Goal: Task Accomplishment & Management: Use online tool/utility

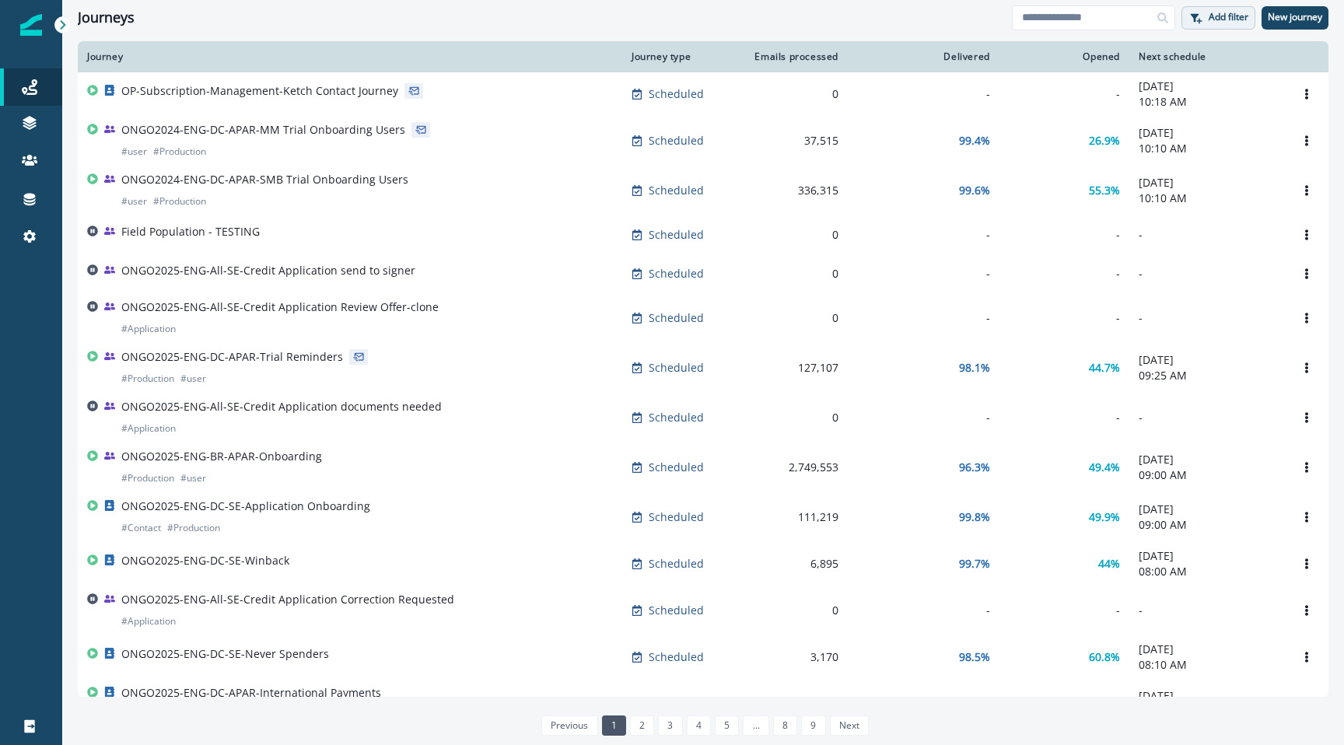
click at [1197, 19] on icon "button" at bounding box center [1199, 21] width 6 height 6
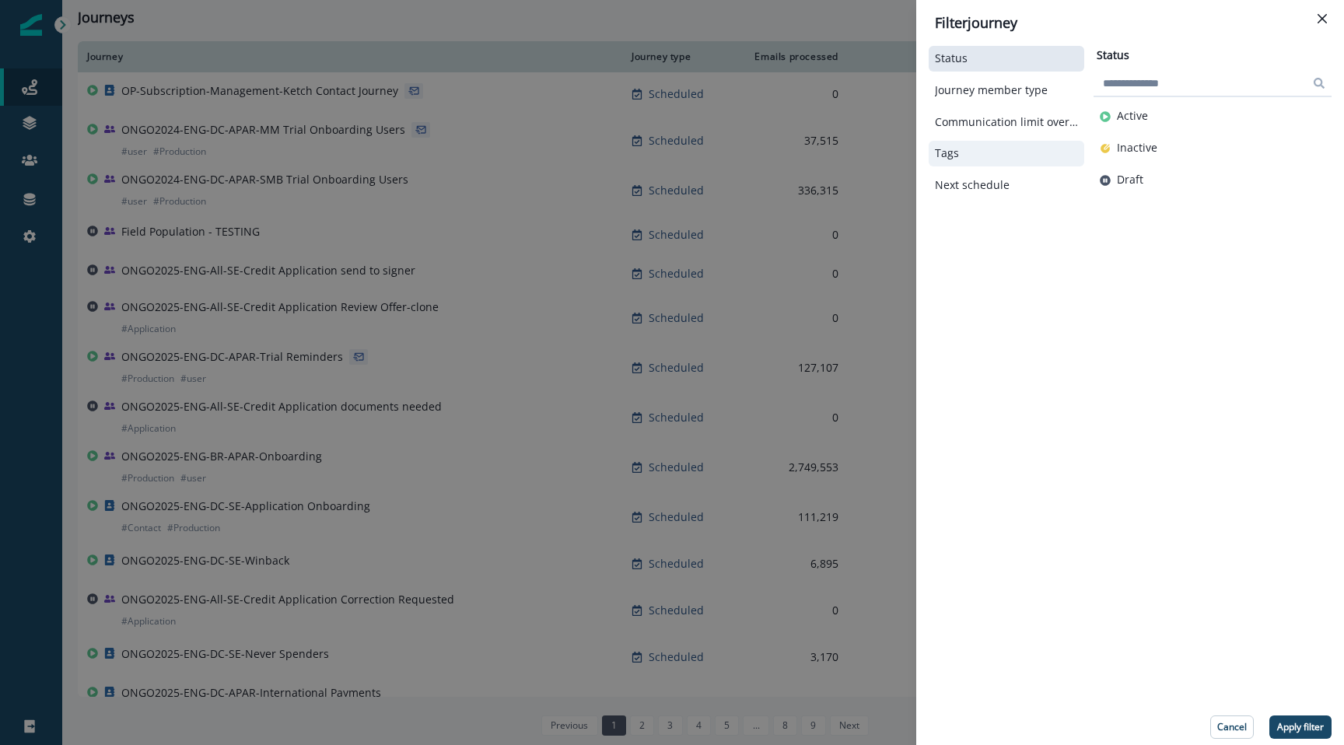
click at [1003, 146] on div "Tags" at bounding box center [1007, 154] width 156 height 26
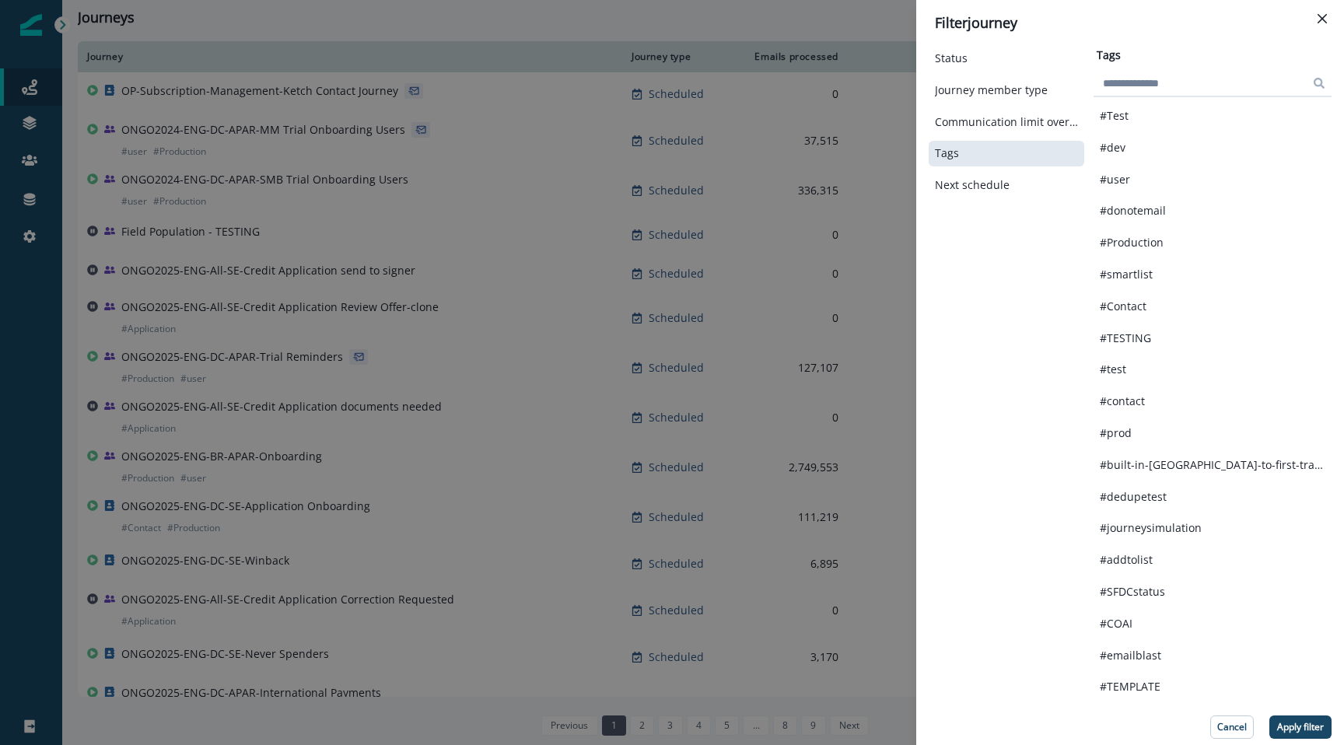
click at [1155, 86] on input at bounding box center [1213, 83] width 238 height 25
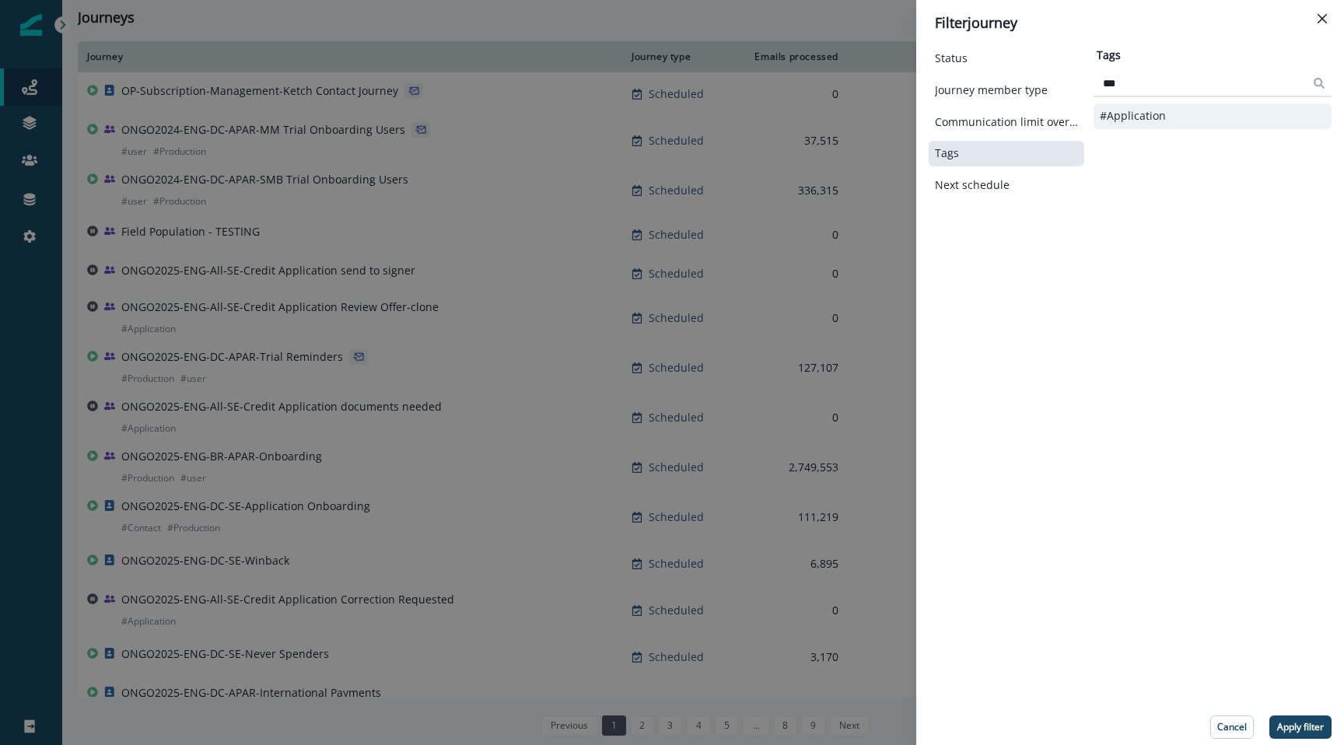
type input "***"
click at [1154, 125] on div "#Application" at bounding box center [1213, 116] width 238 height 26
click at [1297, 728] on p "Apply filter" at bounding box center [1300, 727] width 47 height 11
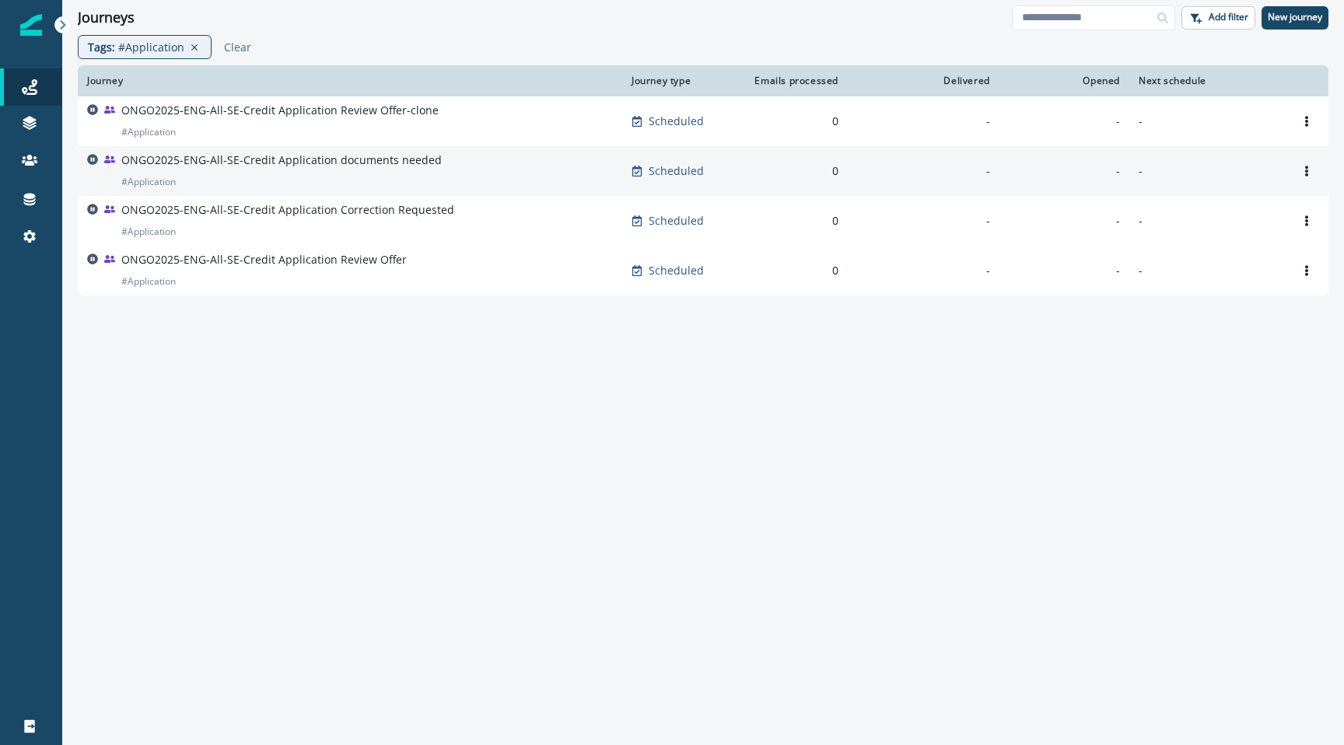
click at [453, 167] on div "ONGO2025-ENG-All-SE-Credit Application documents needed # Application" at bounding box center [350, 170] width 526 height 37
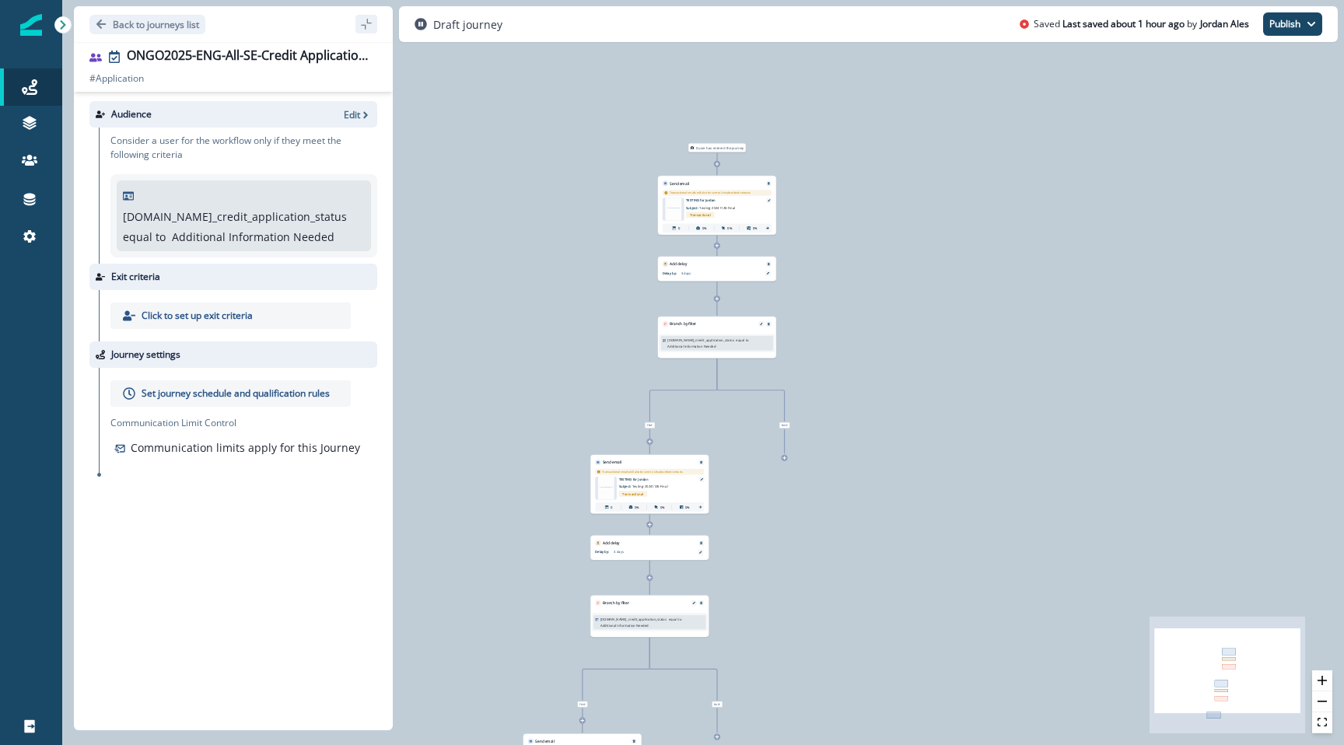
drag, startPoint x: 638, startPoint y: 135, endPoint x: 631, endPoint y: 240, distance: 105.2
click at [627, 240] on div "0 user has entered the journey Send email Email asset changed, journey reports …" at bounding box center [703, 372] width 1282 height 745
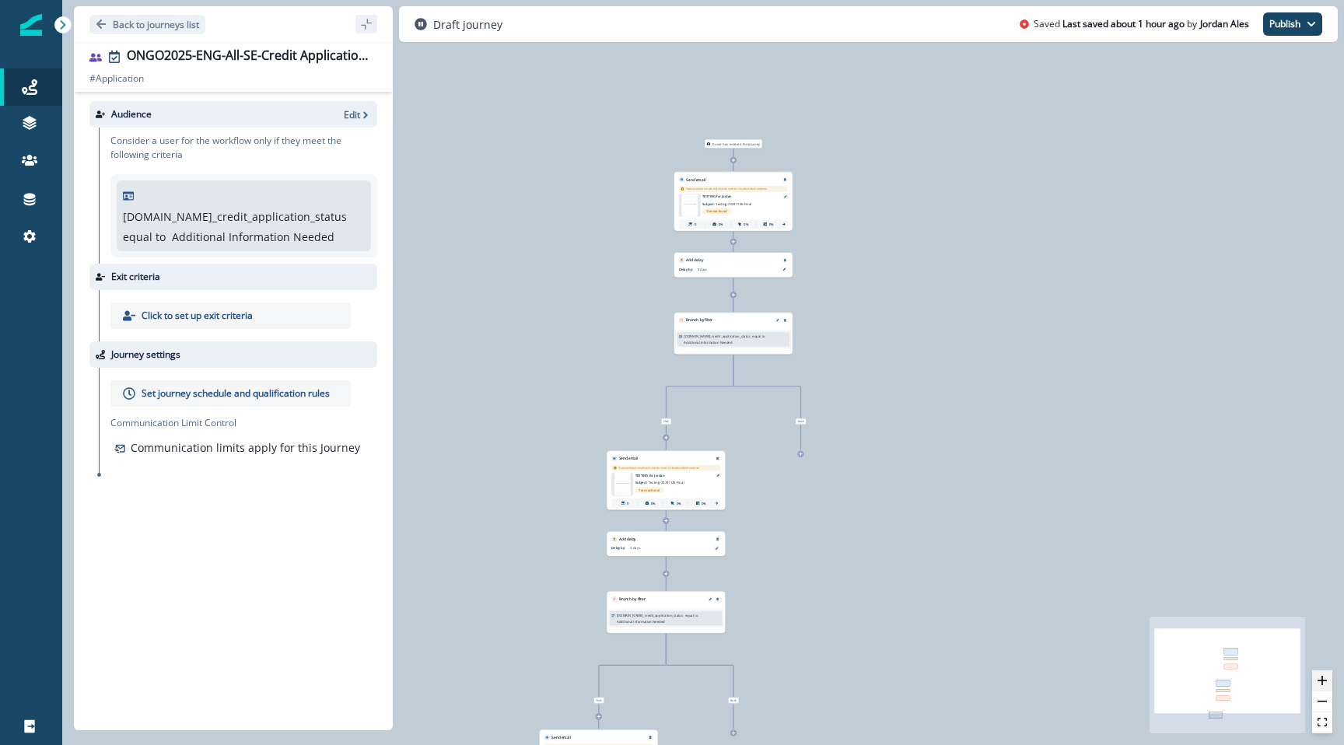
click at [1324, 673] on button "zoom in" at bounding box center [1322, 680] width 20 height 21
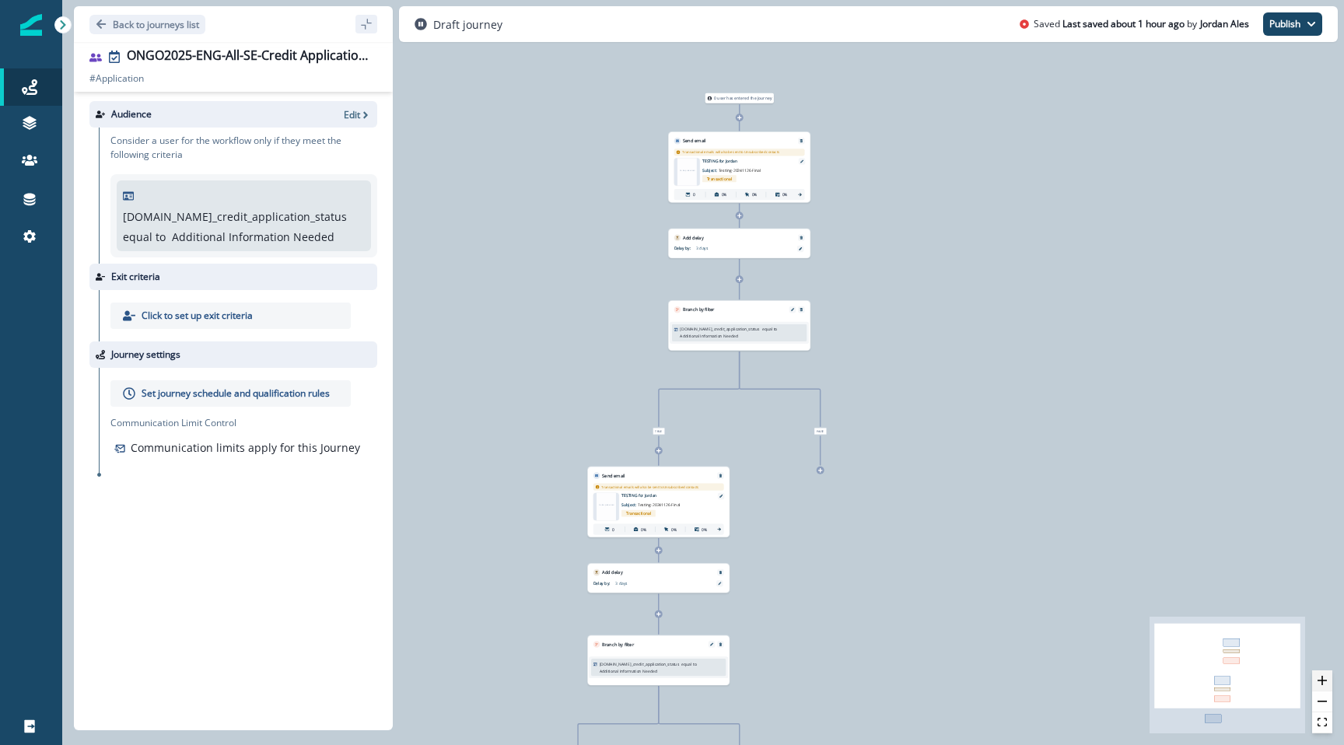
click at [1324, 673] on button "zoom in" at bounding box center [1322, 680] width 20 height 21
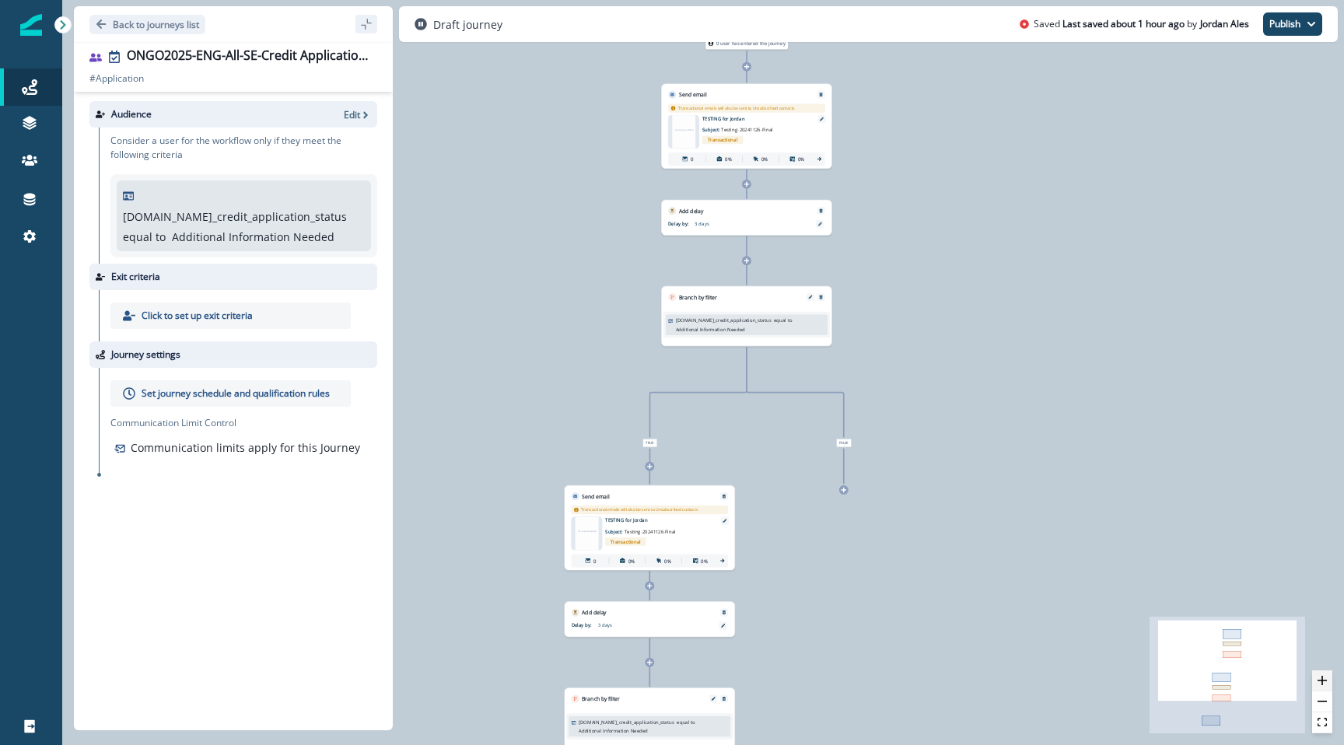
click at [1324, 673] on button "zoom in" at bounding box center [1322, 680] width 20 height 21
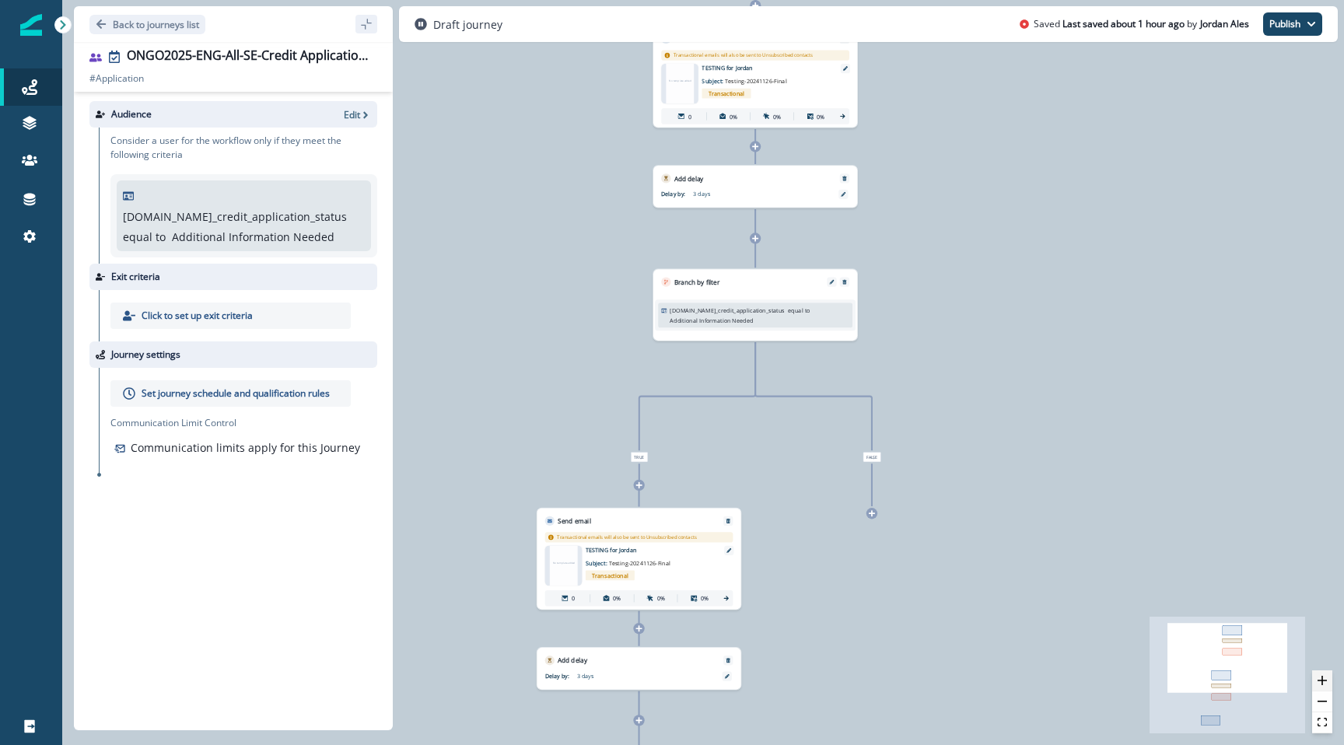
click at [1324, 673] on button "zoom in" at bounding box center [1322, 680] width 20 height 21
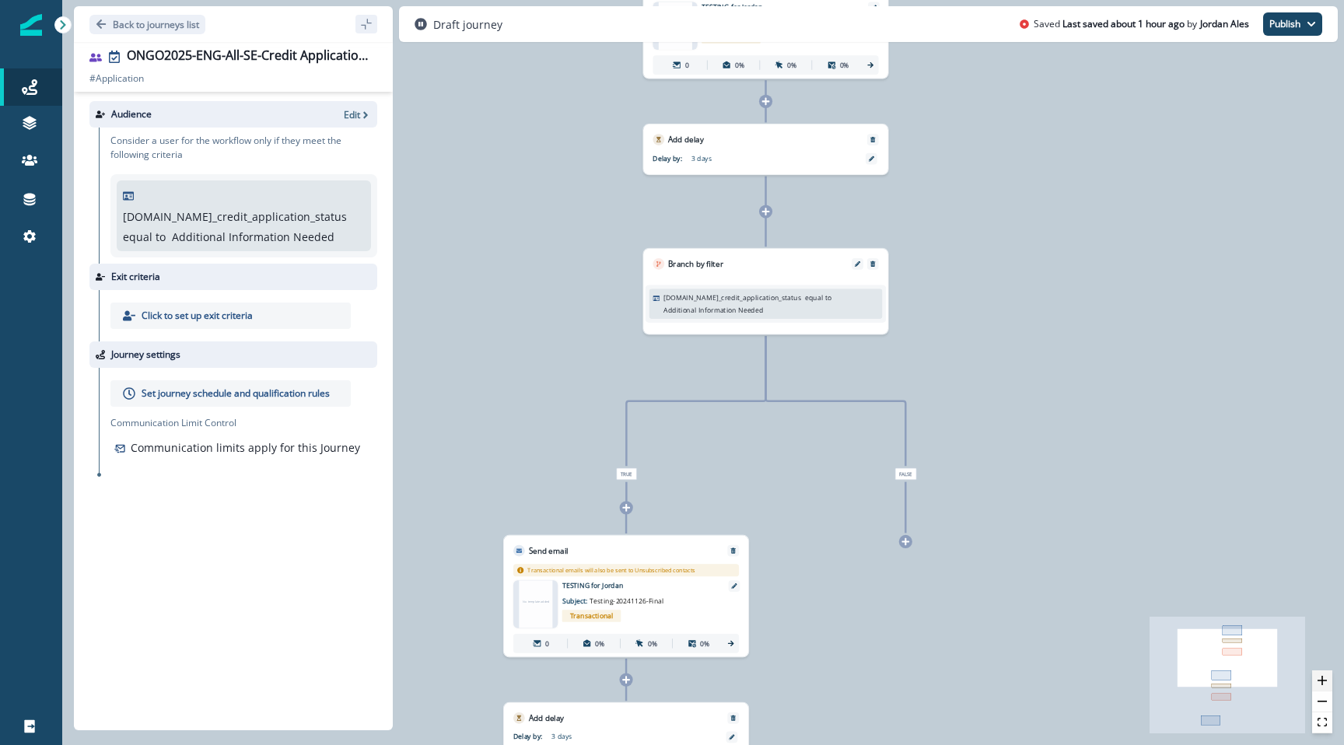
click at [1324, 673] on button "zoom in" at bounding box center [1322, 680] width 20 height 21
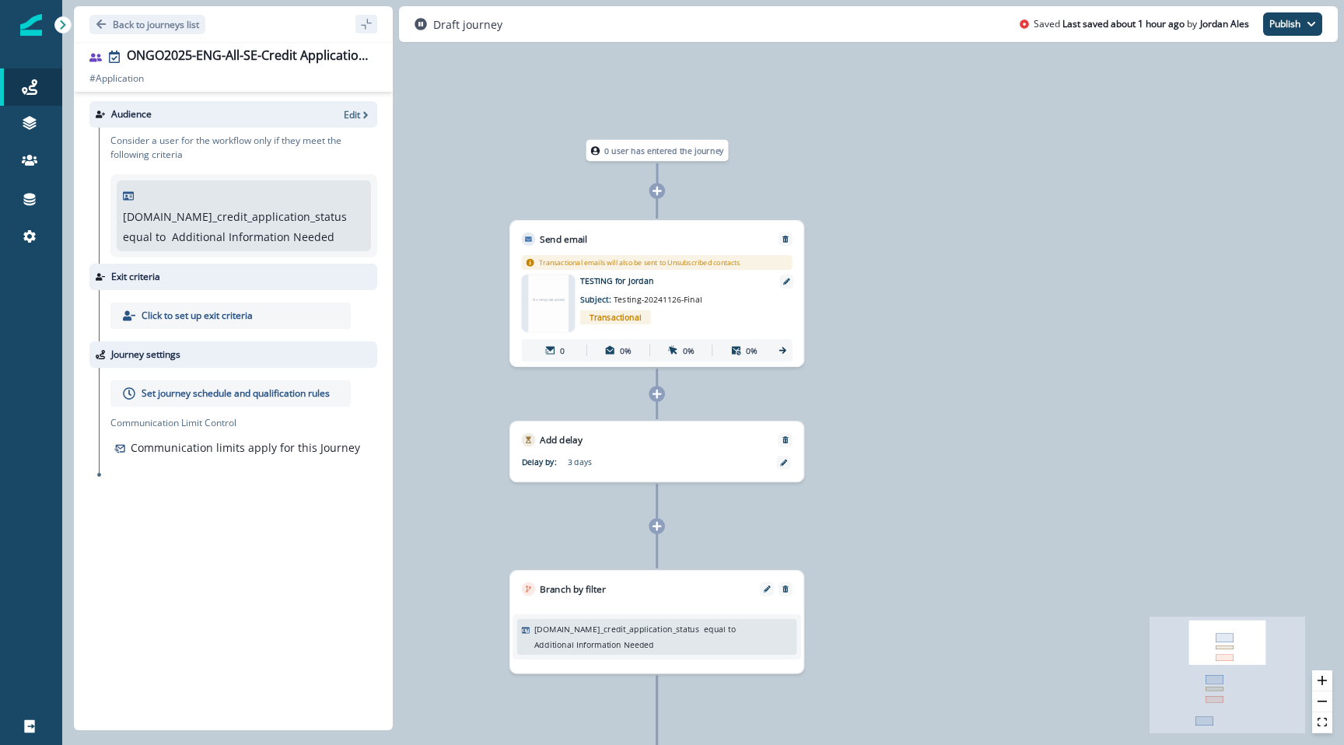
drag, startPoint x: 1019, startPoint y: 148, endPoint x: 908, endPoint y: 494, distance: 363.3
click at [906, 494] on div "0 user has entered the journey Send email Email asset changed, journey reports …" at bounding box center [703, 372] width 1282 height 745
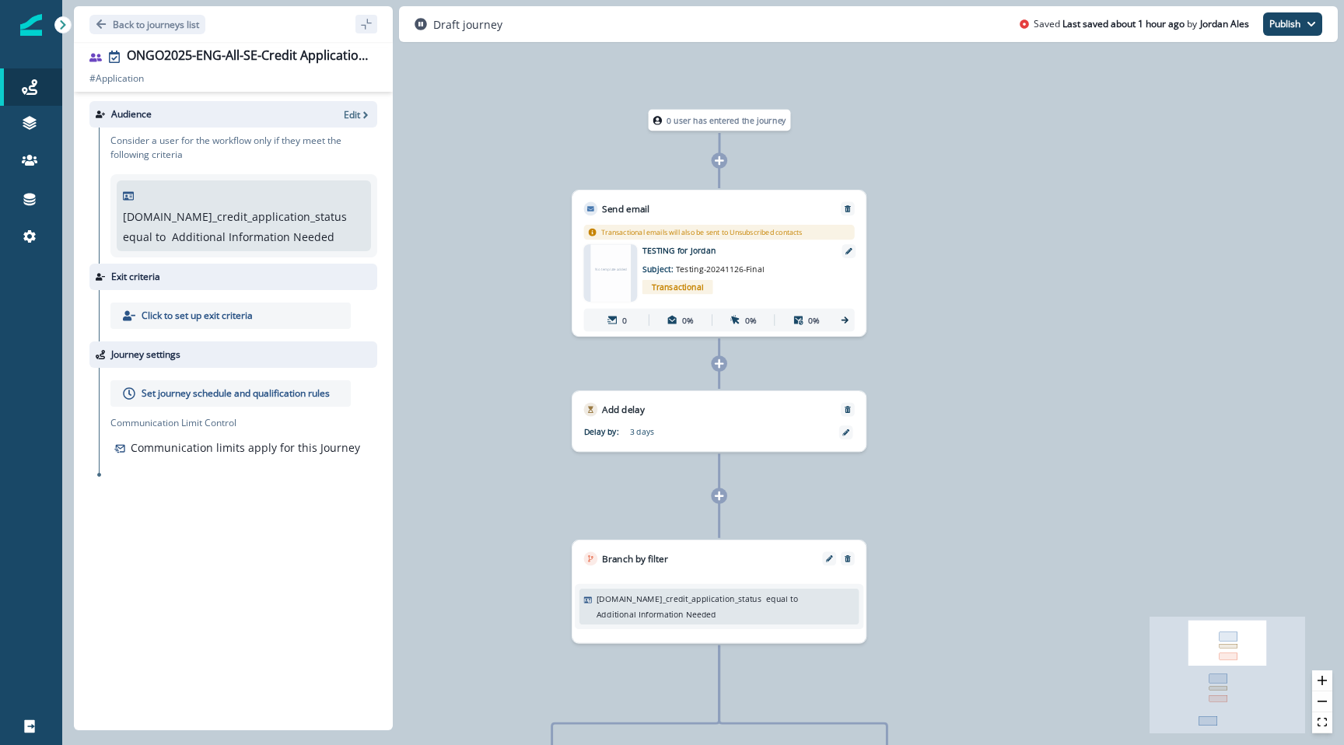
drag, startPoint x: 900, startPoint y: 443, endPoint x: 952, endPoint y: 411, distance: 61.5
click at [953, 412] on div "0 user has entered the journey Send email Email asset changed, journey reports …" at bounding box center [703, 372] width 1282 height 745
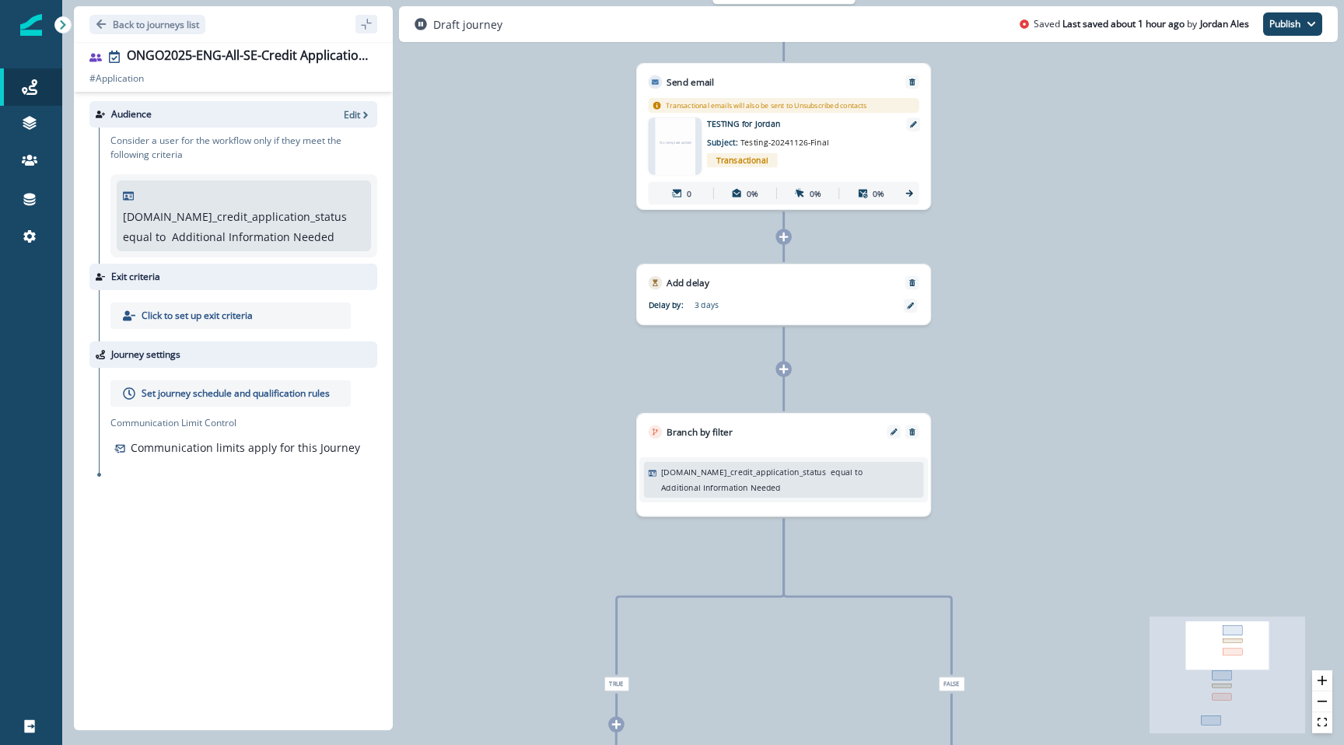
drag, startPoint x: 933, startPoint y: 436, endPoint x: 1001, endPoint y: 306, distance: 146.5
click at [1000, 310] on div "0 user has entered the journey Send email Email asset changed, journey reports …" at bounding box center [703, 372] width 1282 height 745
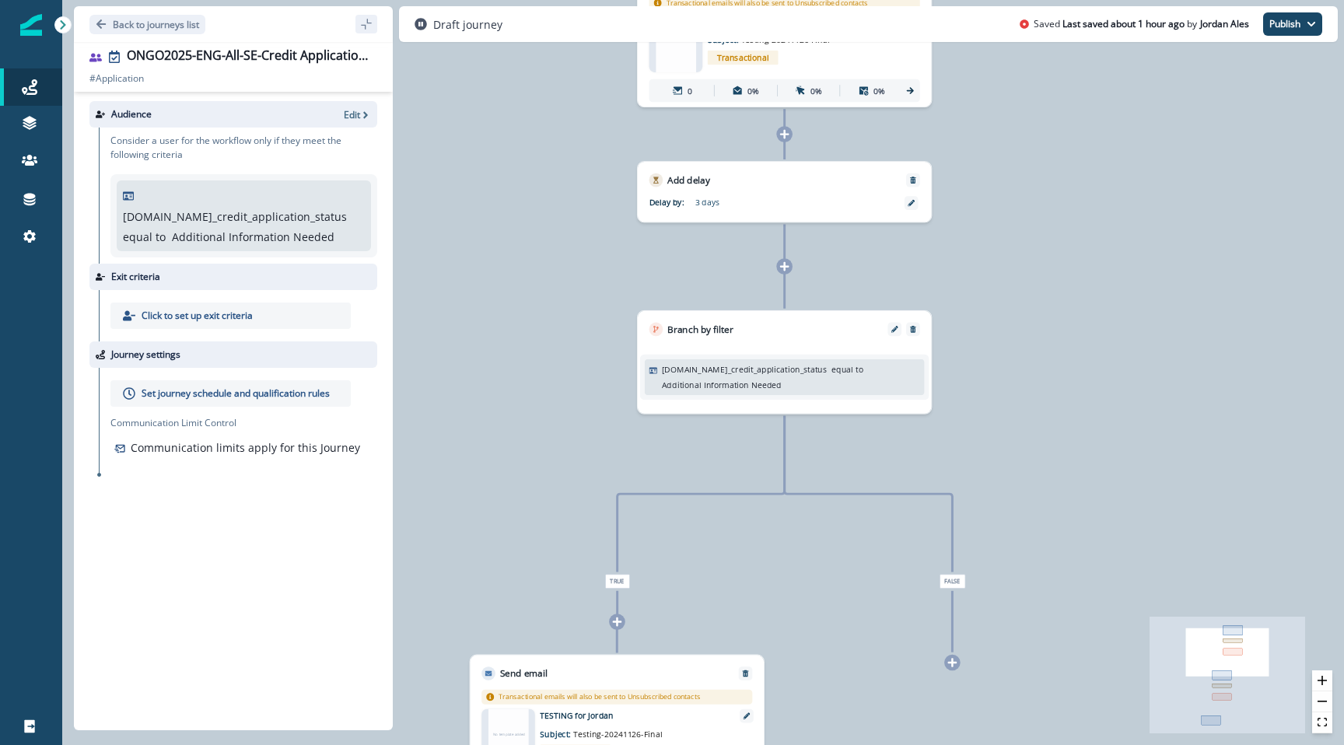
drag, startPoint x: 1011, startPoint y: 433, endPoint x: 1011, endPoint y: 250, distance: 183.6
click at [1011, 250] on div "0 user has entered the journey Send email Email asset changed, journey reports …" at bounding box center [703, 372] width 1282 height 745
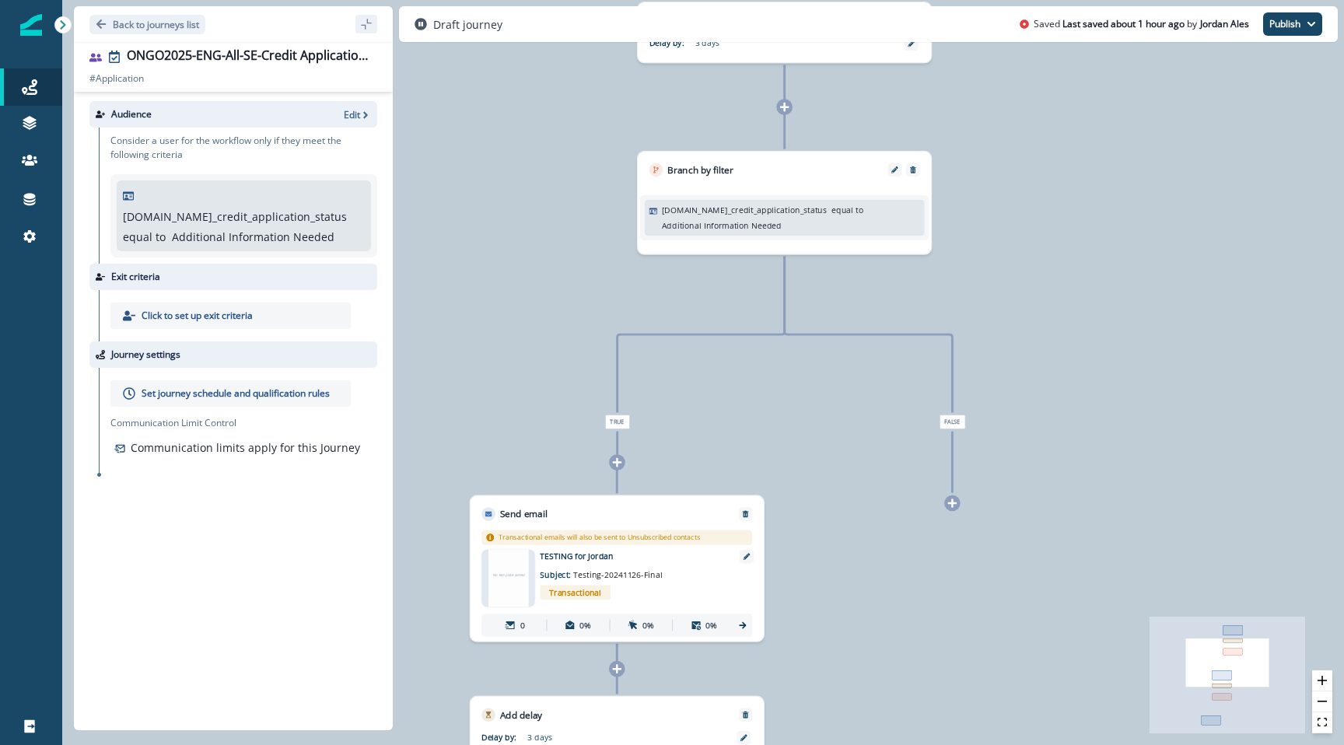
drag, startPoint x: 1022, startPoint y: 346, endPoint x: 1020, endPoint y: 268, distance: 78.6
click at [1020, 268] on div "0 user has entered the journey Send email Email asset changed, journey reports …" at bounding box center [703, 372] width 1282 height 745
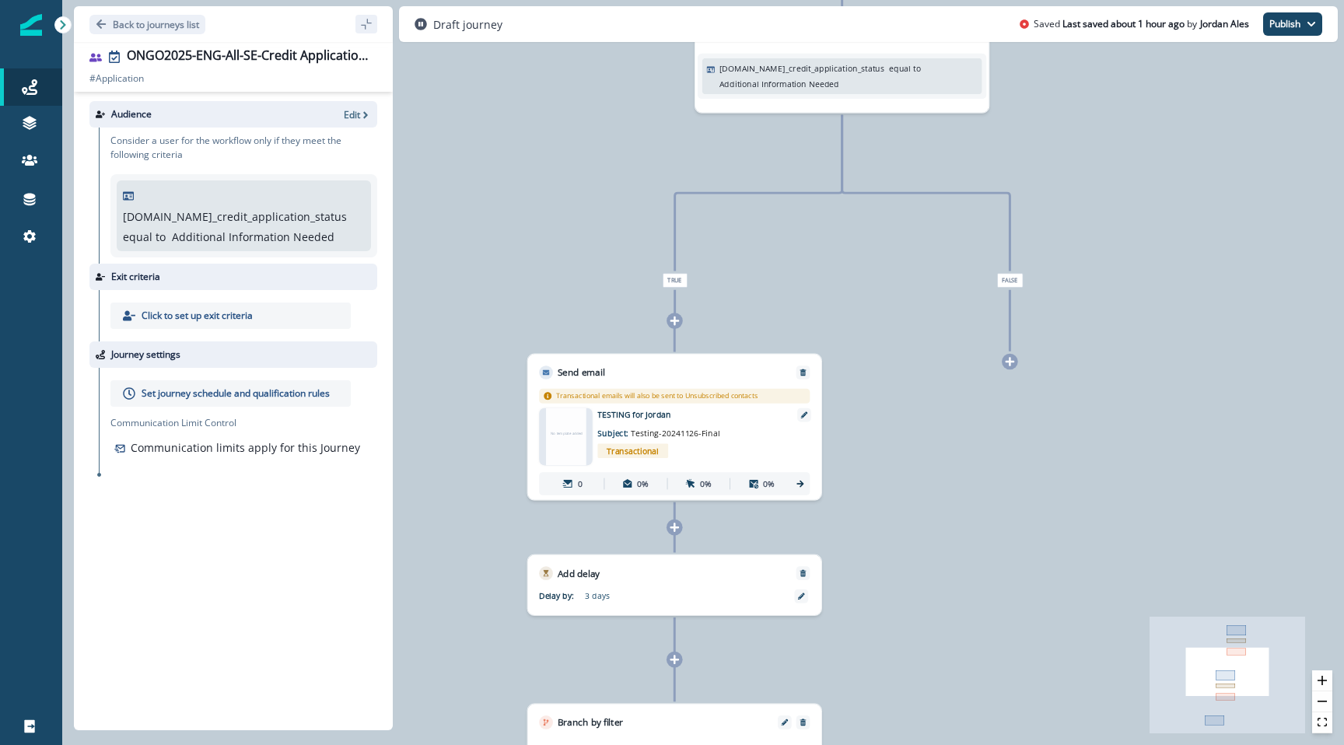
drag, startPoint x: 812, startPoint y: 478, endPoint x: 870, endPoint y: 343, distance: 147.1
click at [870, 338] on div "0 user has entered the journey Send email Email asset changed, journey reports …" at bounding box center [703, 372] width 1282 height 745
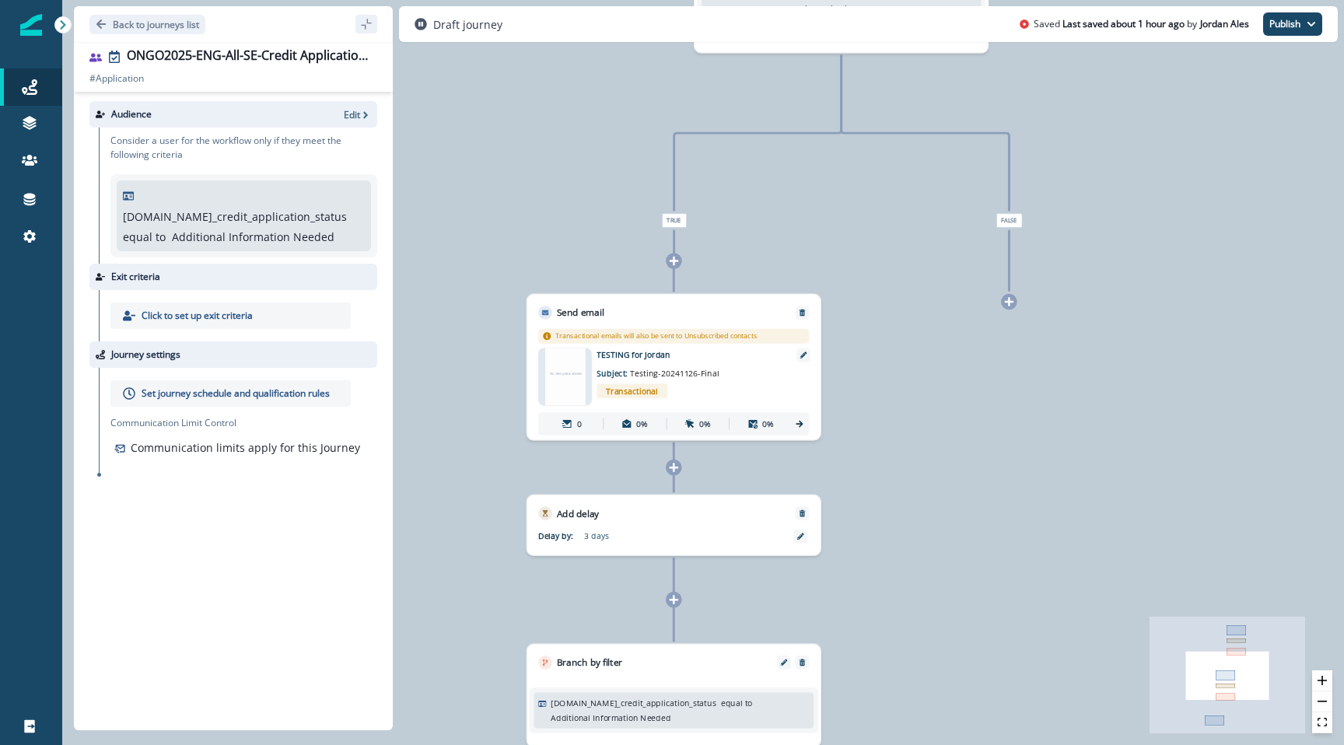
drag, startPoint x: 882, startPoint y: 452, endPoint x: 903, endPoint y: 318, distance: 135.4
click at [903, 319] on div "0 user has entered the journey Send email Email asset changed, journey reports …" at bounding box center [703, 372] width 1282 height 745
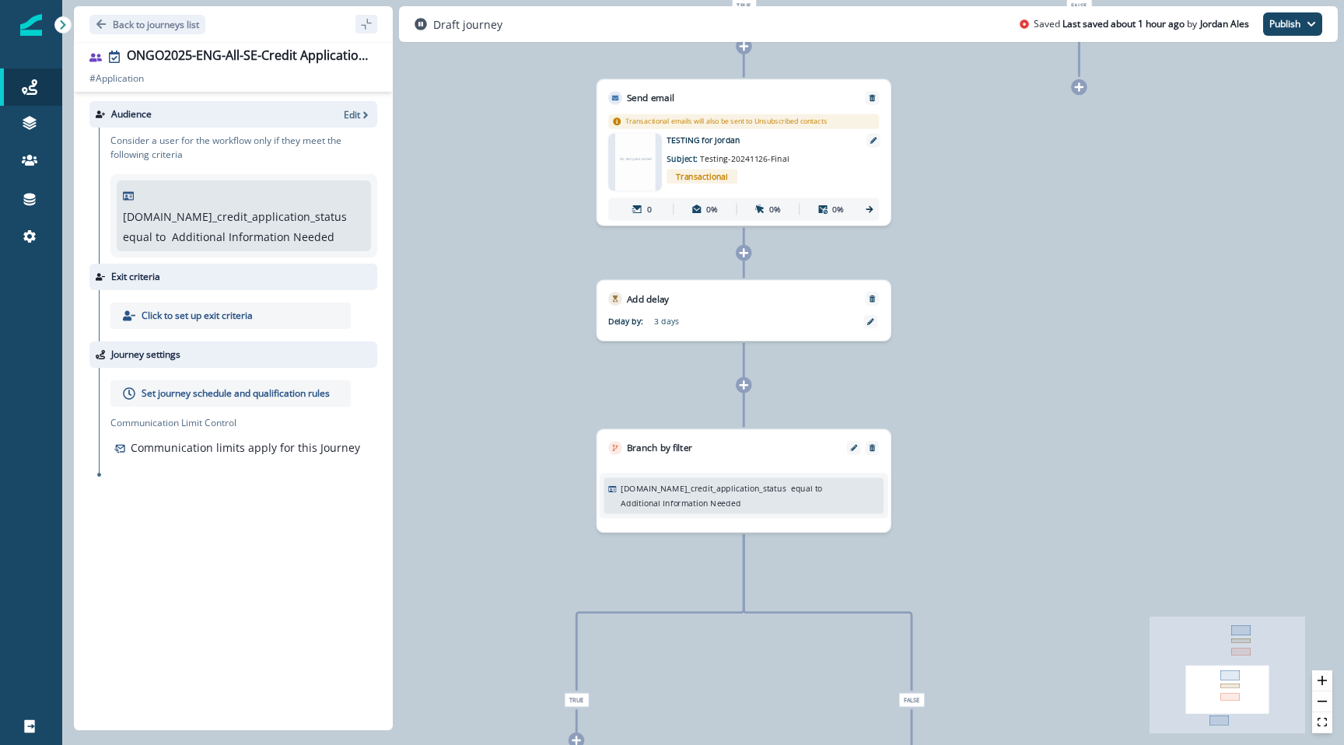
drag, startPoint x: 915, startPoint y: 522, endPoint x: 961, endPoint y: 375, distance: 154.2
click at [962, 376] on div "0 user has entered the journey Send email Email asset changed, journey reports …" at bounding box center [703, 372] width 1282 height 745
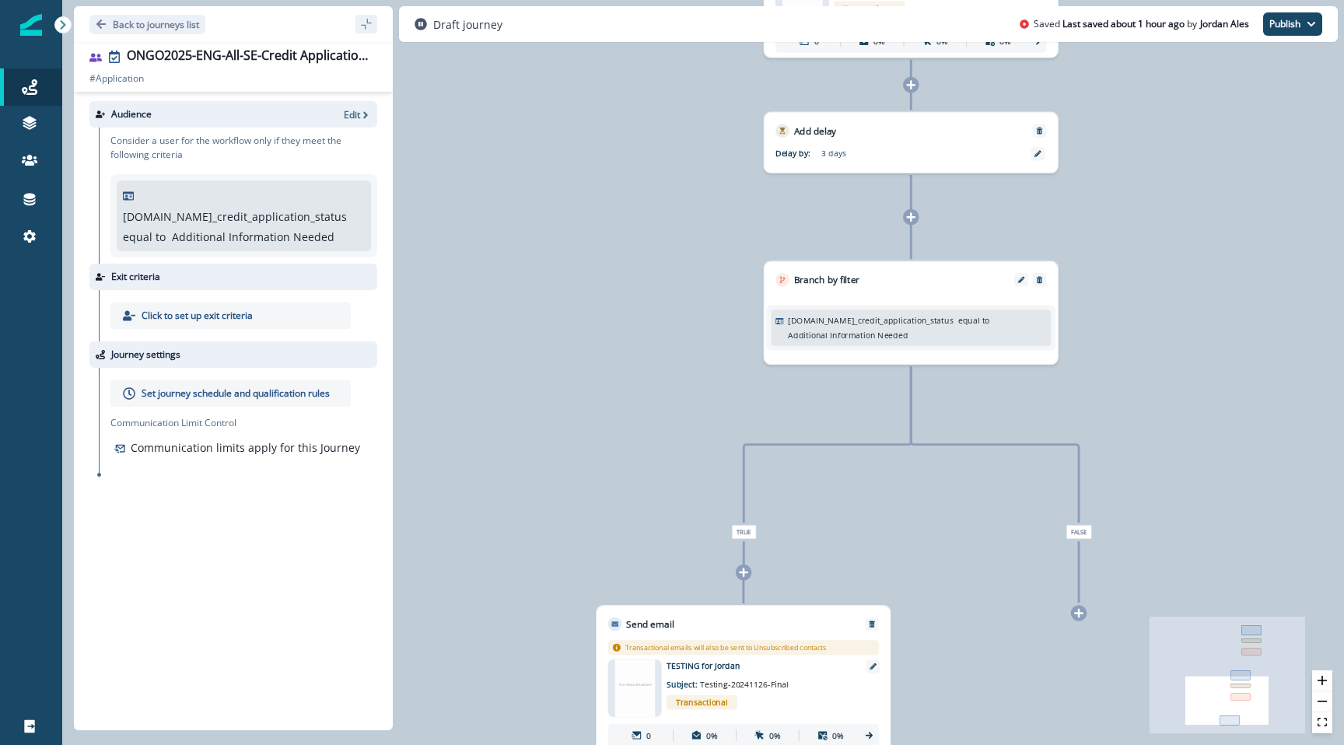
drag, startPoint x: 589, startPoint y: 572, endPoint x: 756, endPoint y: 404, distance: 236.5
click at [757, 405] on div "0 user has entered the journey Send email Email asset changed, journey reports …" at bounding box center [703, 372] width 1282 height 745
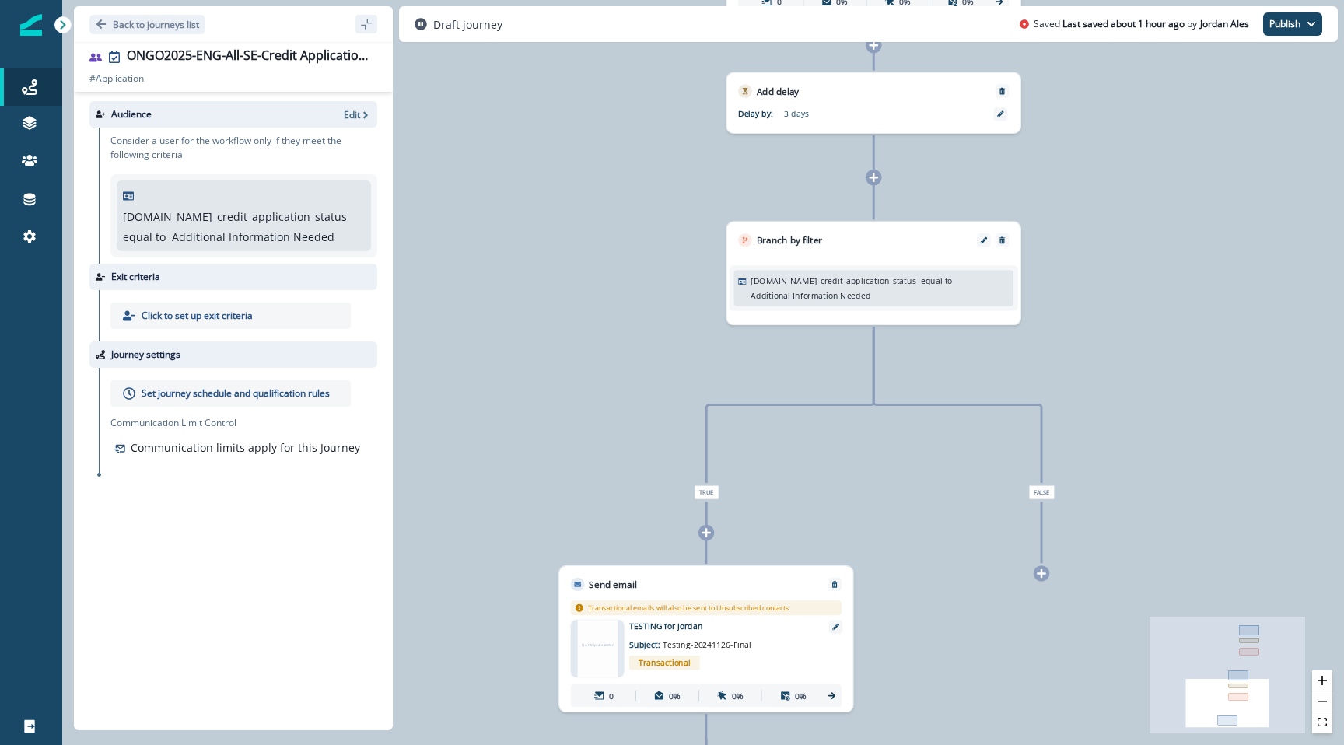
drag, startPoint x: 678, startPoint y: 457, endPoint x: 604, endPoint y: 384, distance: 103.9
click at [606, 385] on div "0 user has entered the journey Send email Email asset changed, journey reports …" at bounding box center [703, 372] width 1282 height 745
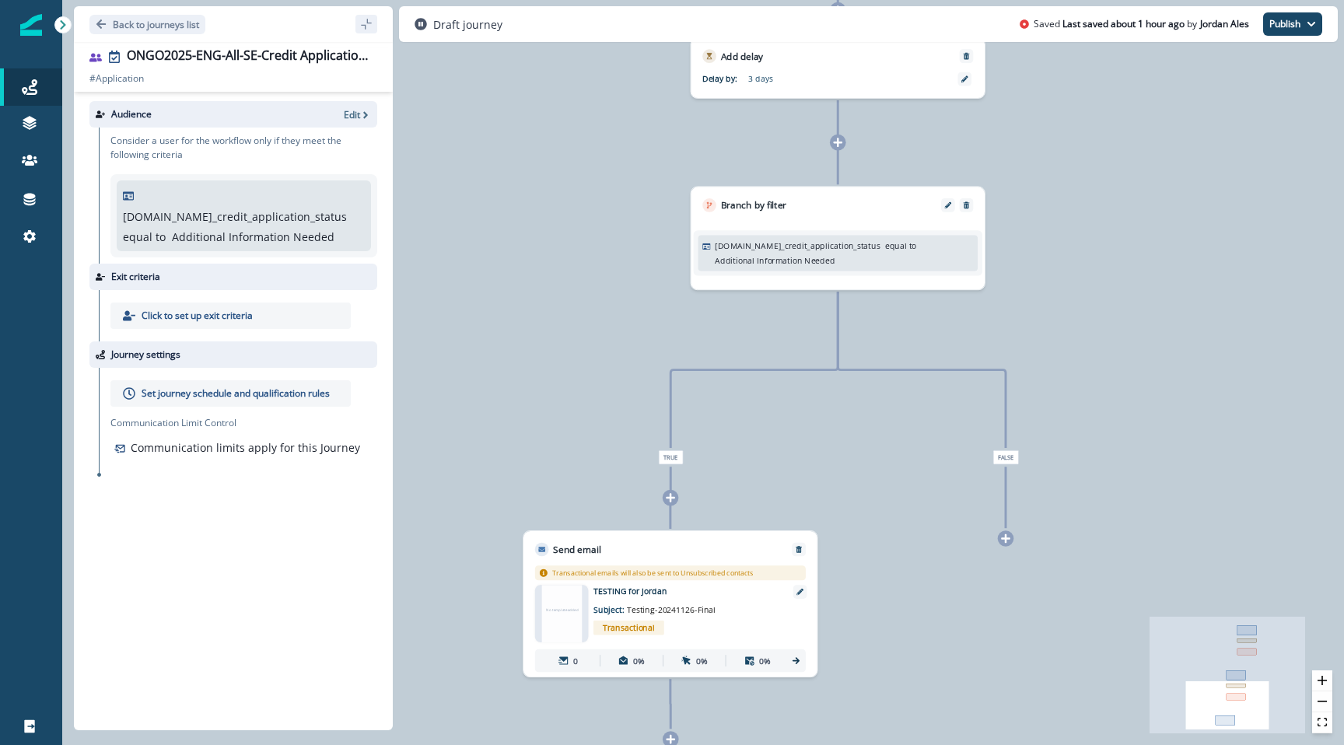
click at [765, 260] on p "Additional Information Needed" at bounding box center [775, 260] width 120 height 12
click at [944, 206] on icon "Edit" at bounding box center [947, 204] width 7 height 7
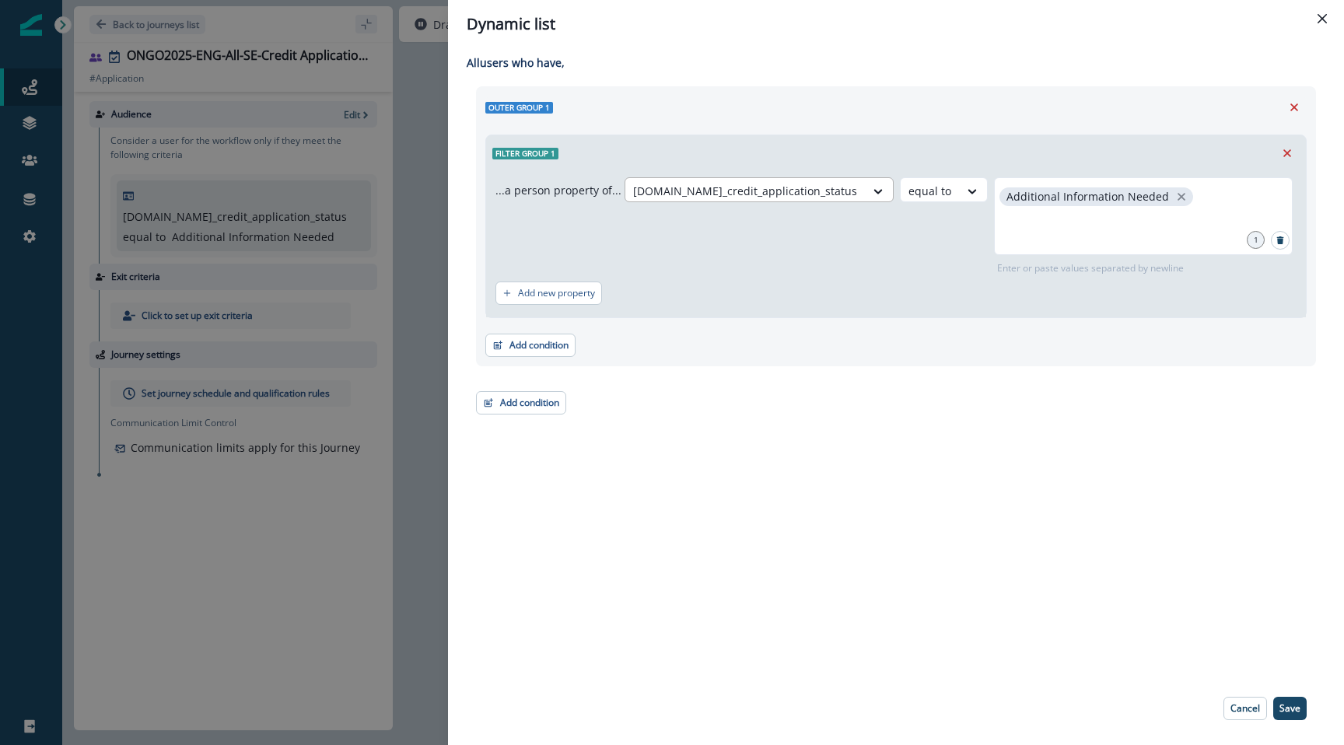
click at [723, 191] on div at bounding box center [745, 190] width 224 height 19
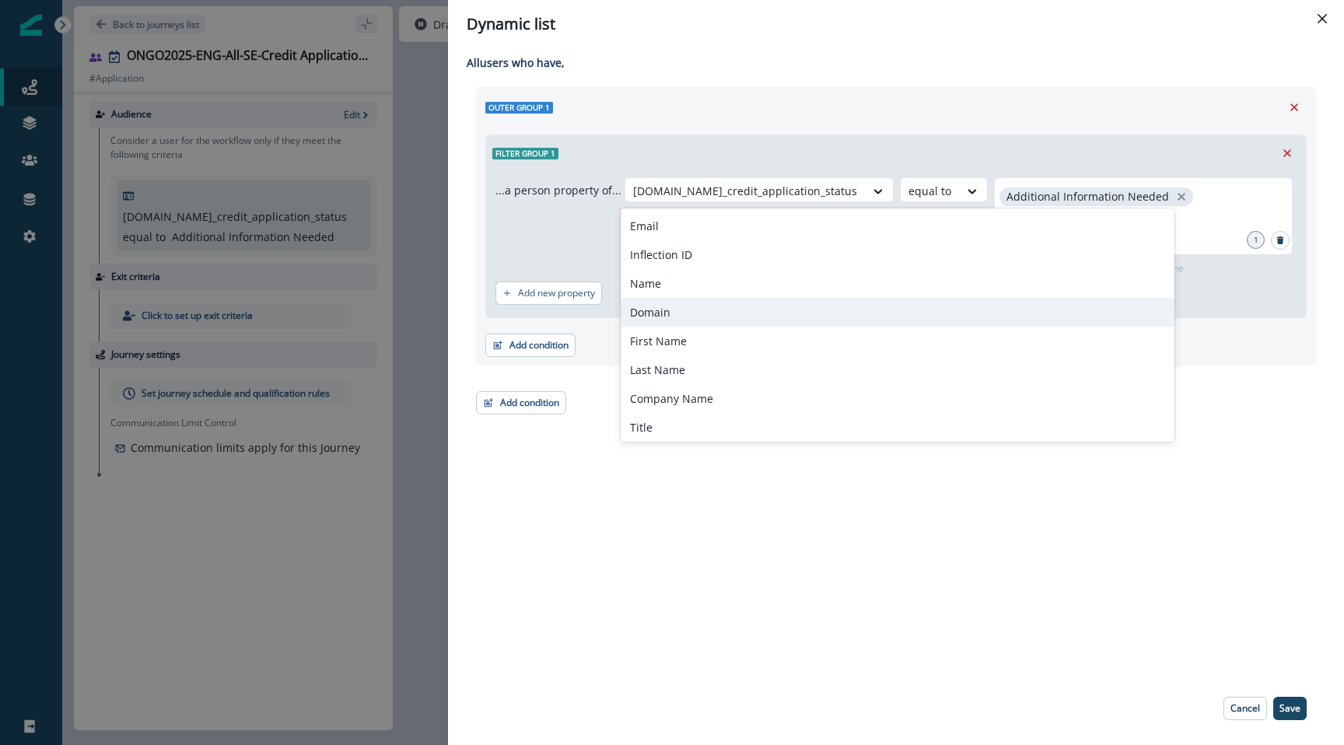
click at [713, 306] on div "Domain" at bounding box center [898, 312] width 554 height 29
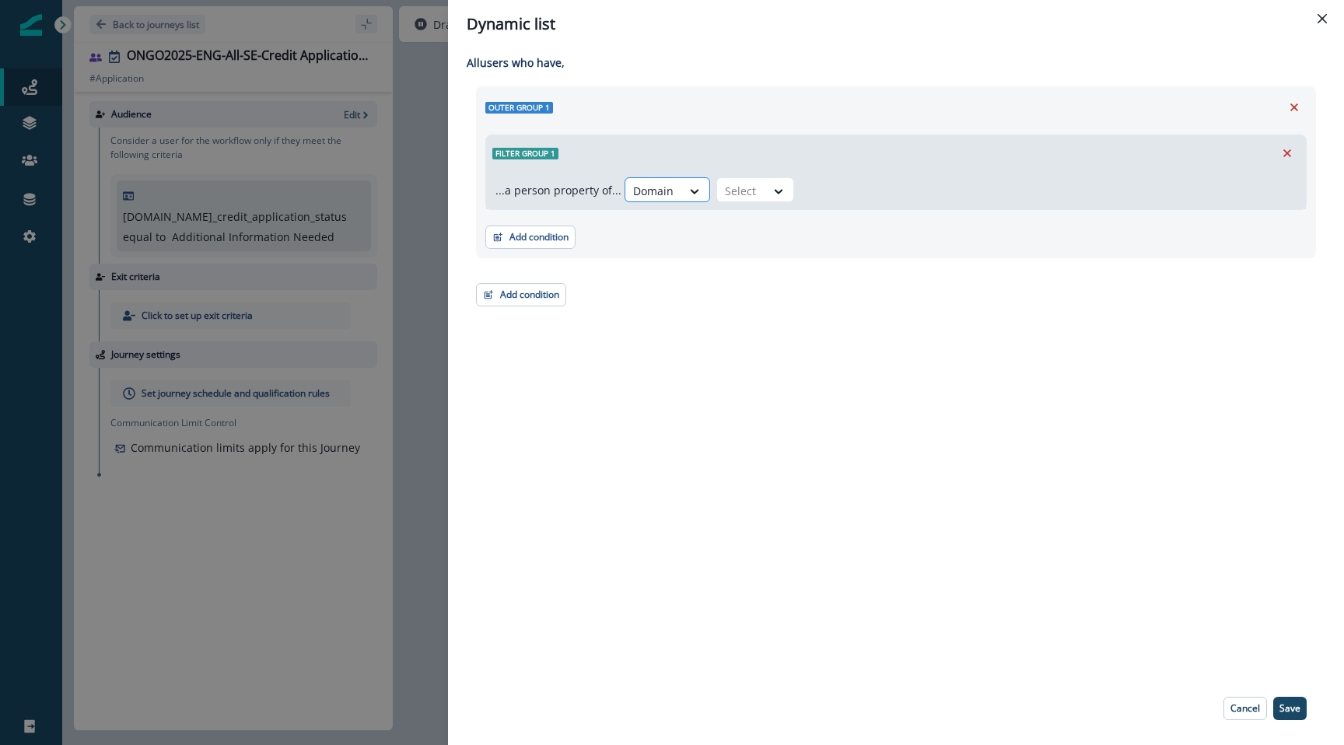
click at [667, 182] on div at bounding box center [653, 190] width 40 height 19
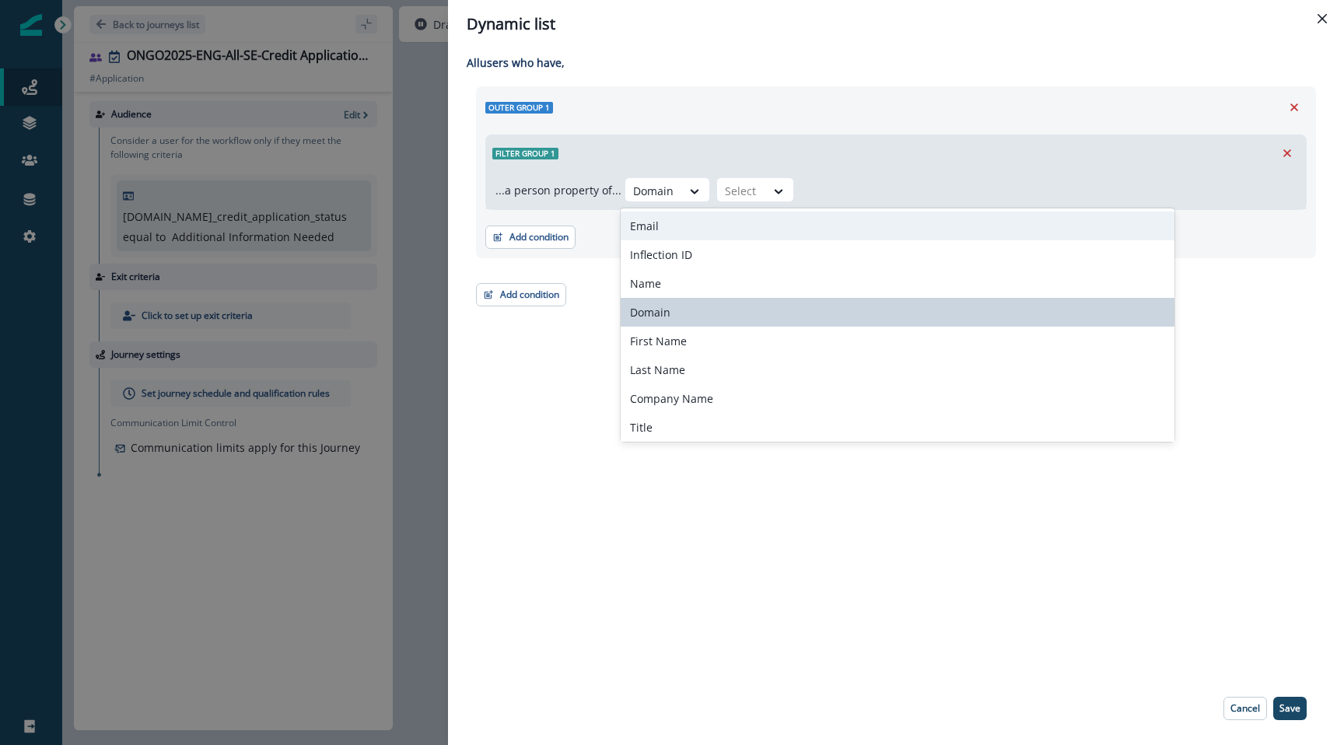
click at [704, 237] on div "Email" at bounding box center [898, 226] width 554 height 29
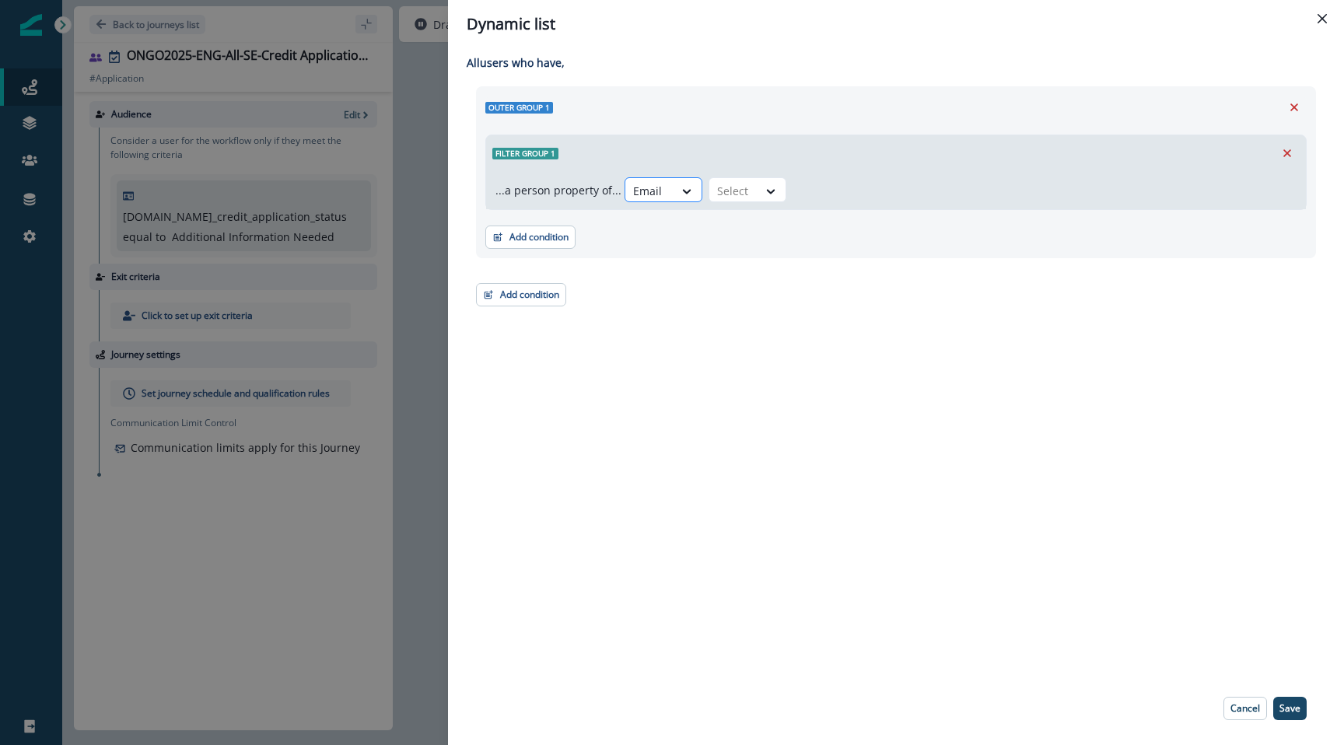
click at [653, 199] on div at bounding box center [649, 190] width 33 height 19
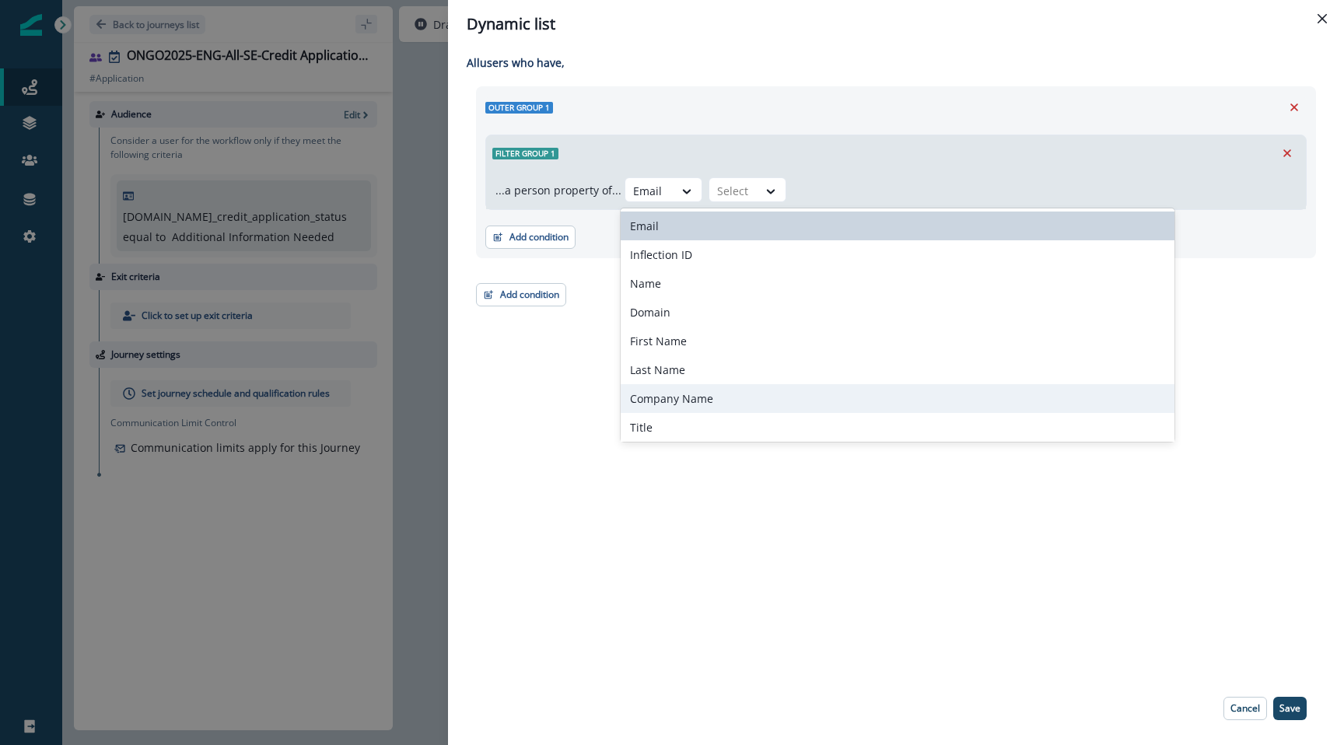
click at [716, 402] on div "Company Name" at bounding box center [898, 398] width 554 height 29
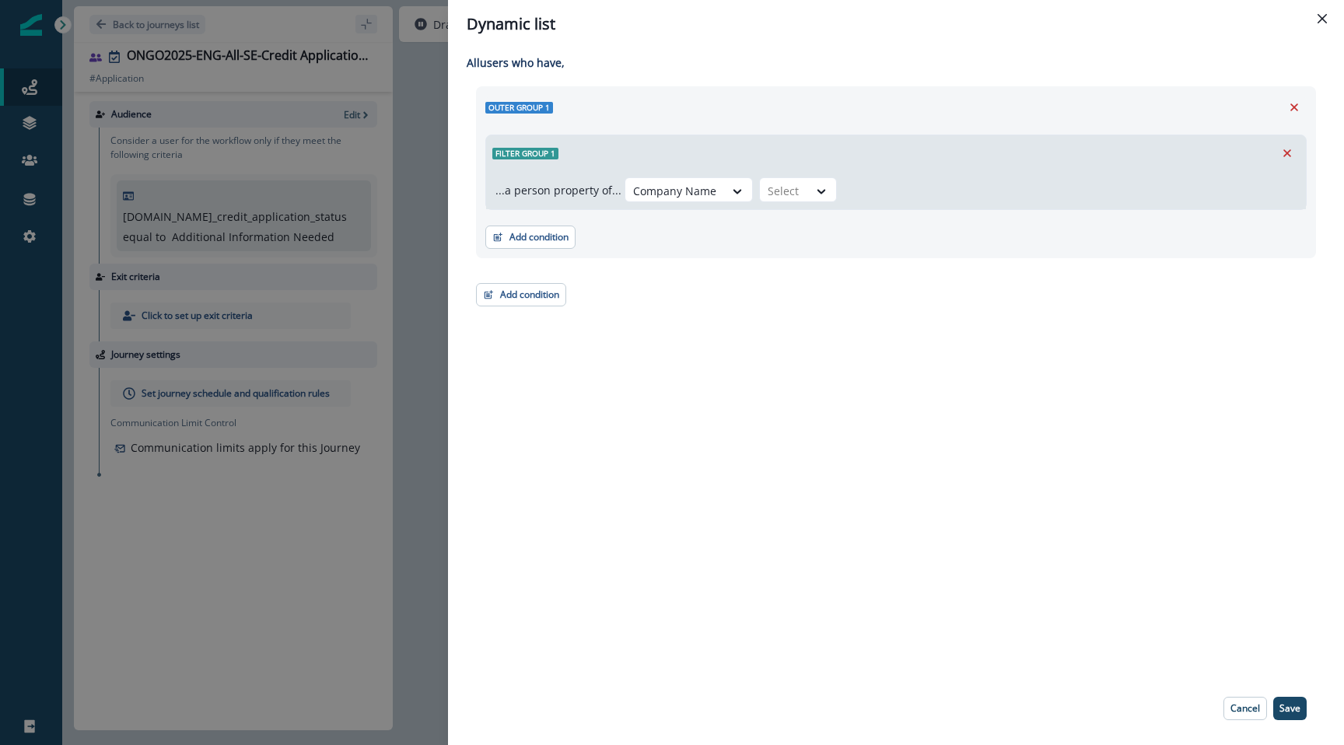
click at [799, 175] on div "...a person property of... option Company Name, selected. Company Name Select" at bounding box center [896, 190] width 820 height 38
click at [1233, 712] on p "Cancel" at bounding box center [1245, 708] width 30 height 11
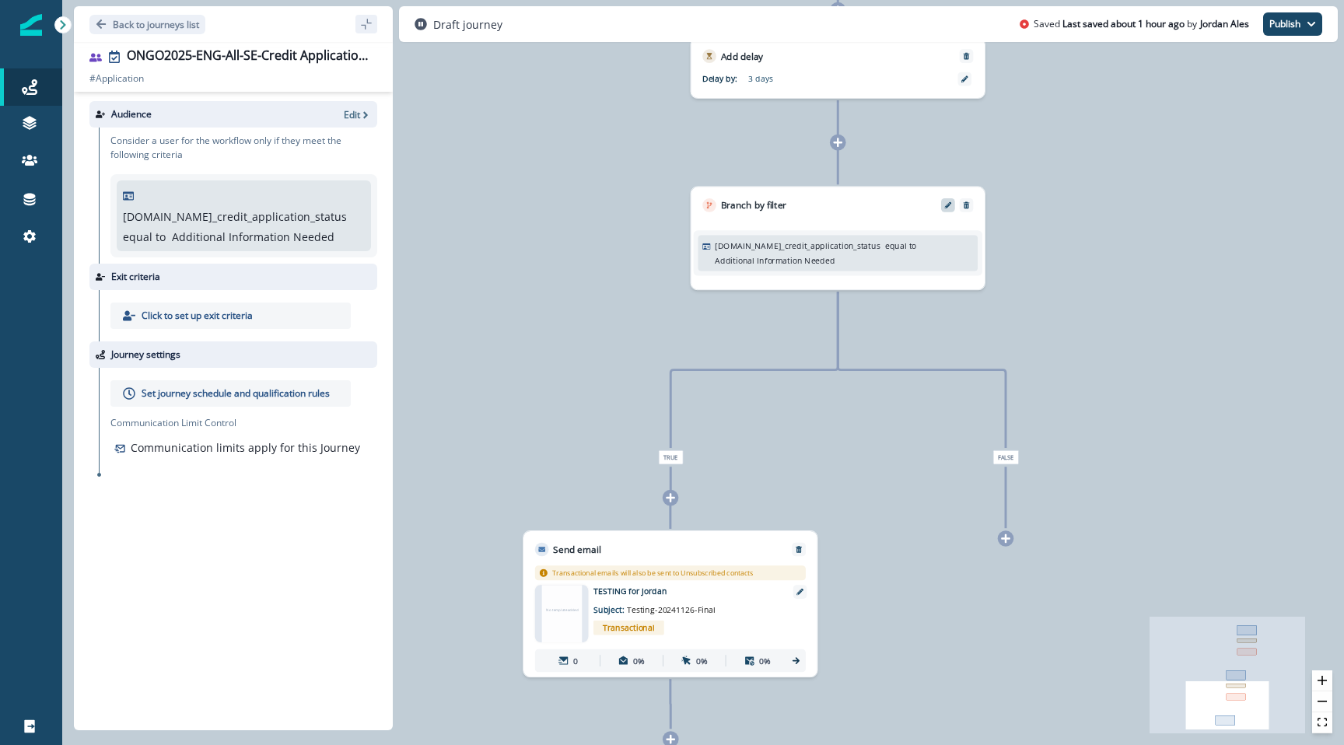
click at [943, 208] on button "Edit" at bounding box center [948, 204] width 19 height 7
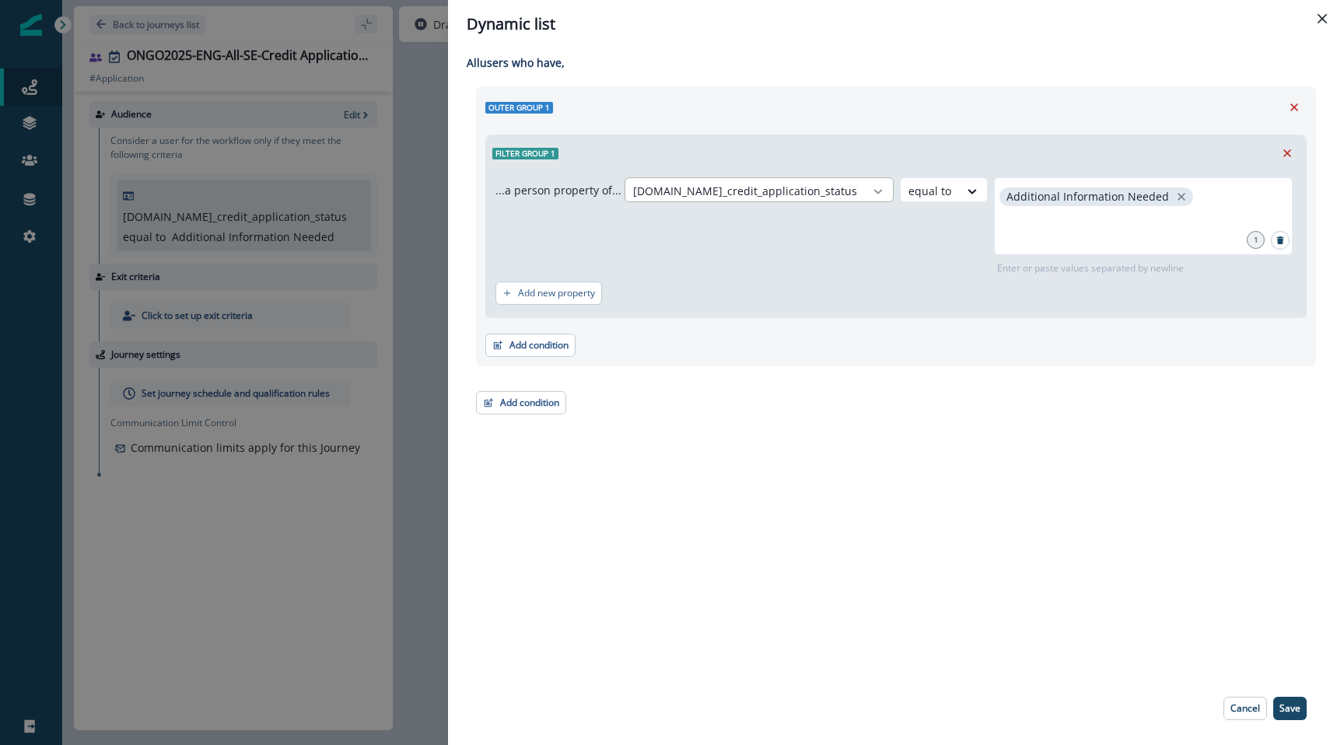
click at [871, 189] on icon at bounding box center [878, 192] width 14 height 16
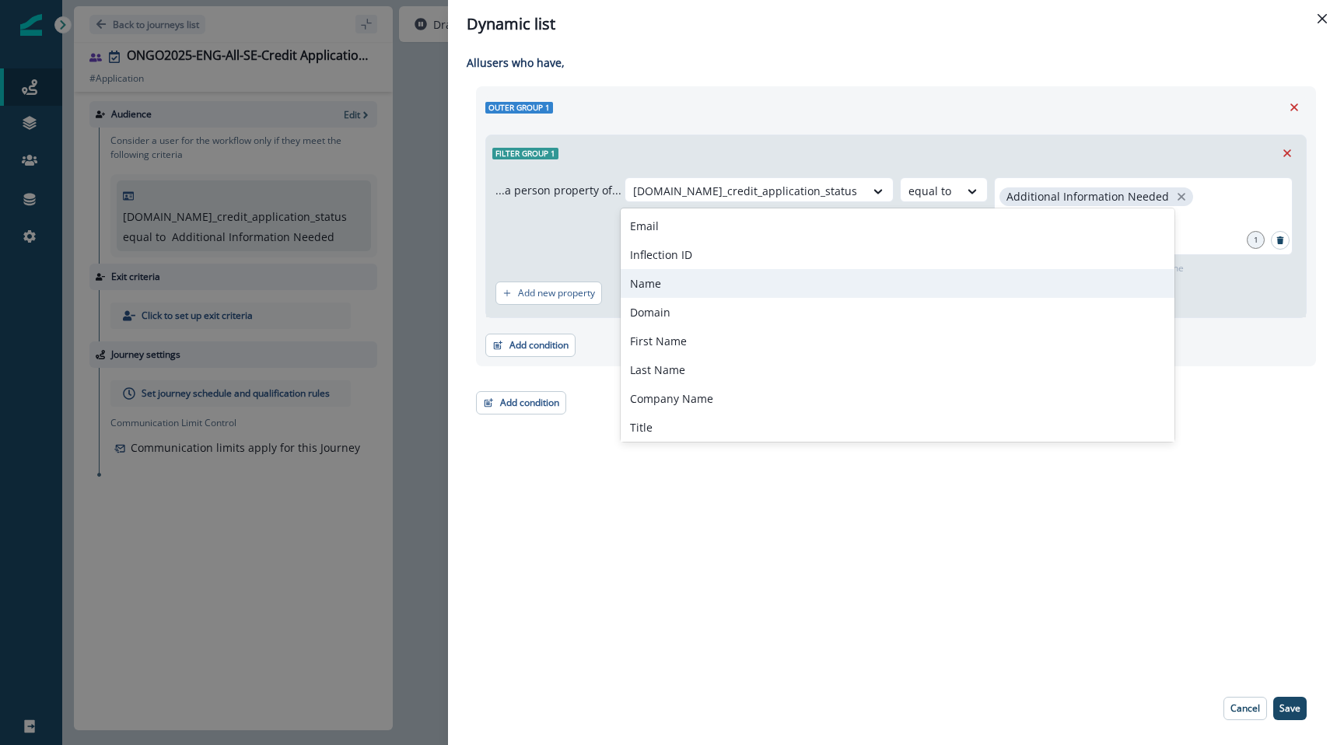
click at [711, 278] on div "Name" at bounding box center [898, 283] width 554 height 29
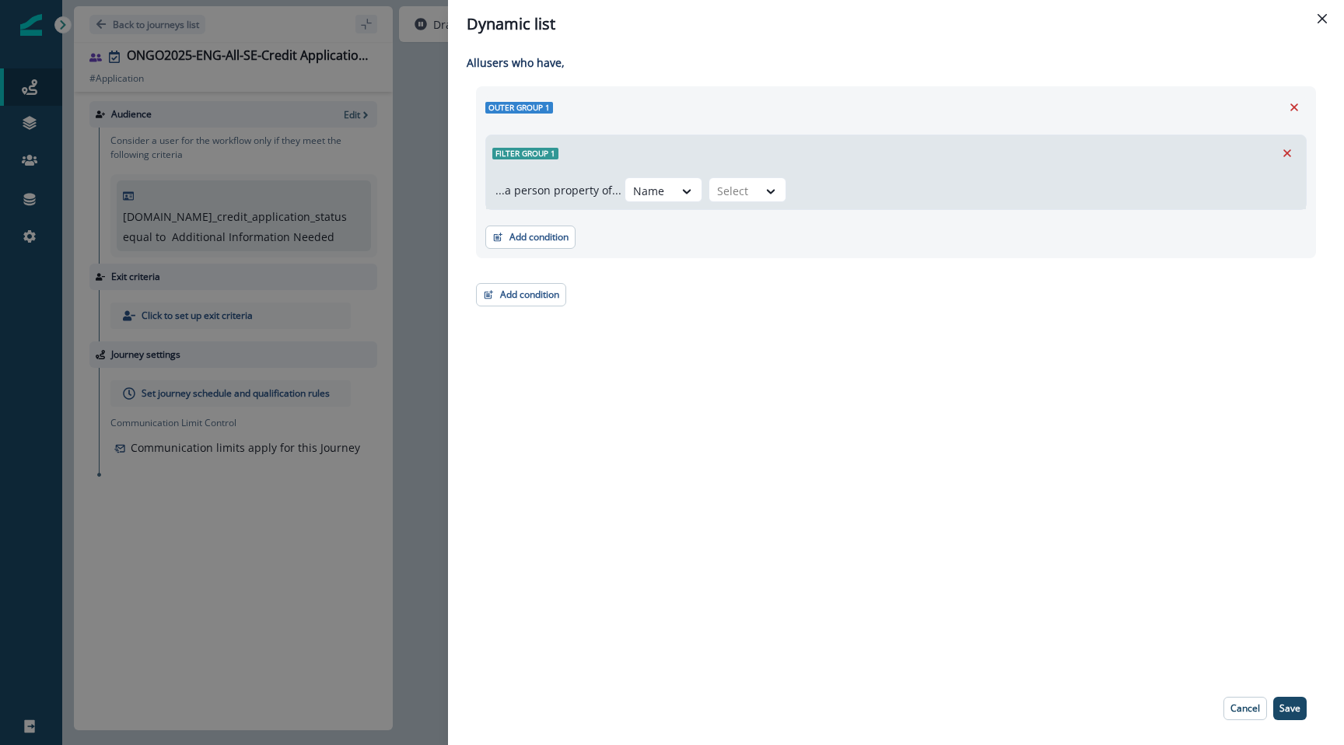
click at [665, 206] on div "...a person property of... Name Select" at bounding box center [896, 190] width 820 height 38
click at [658, 195] on div at bounding box center [649, 190] width 33 height 19
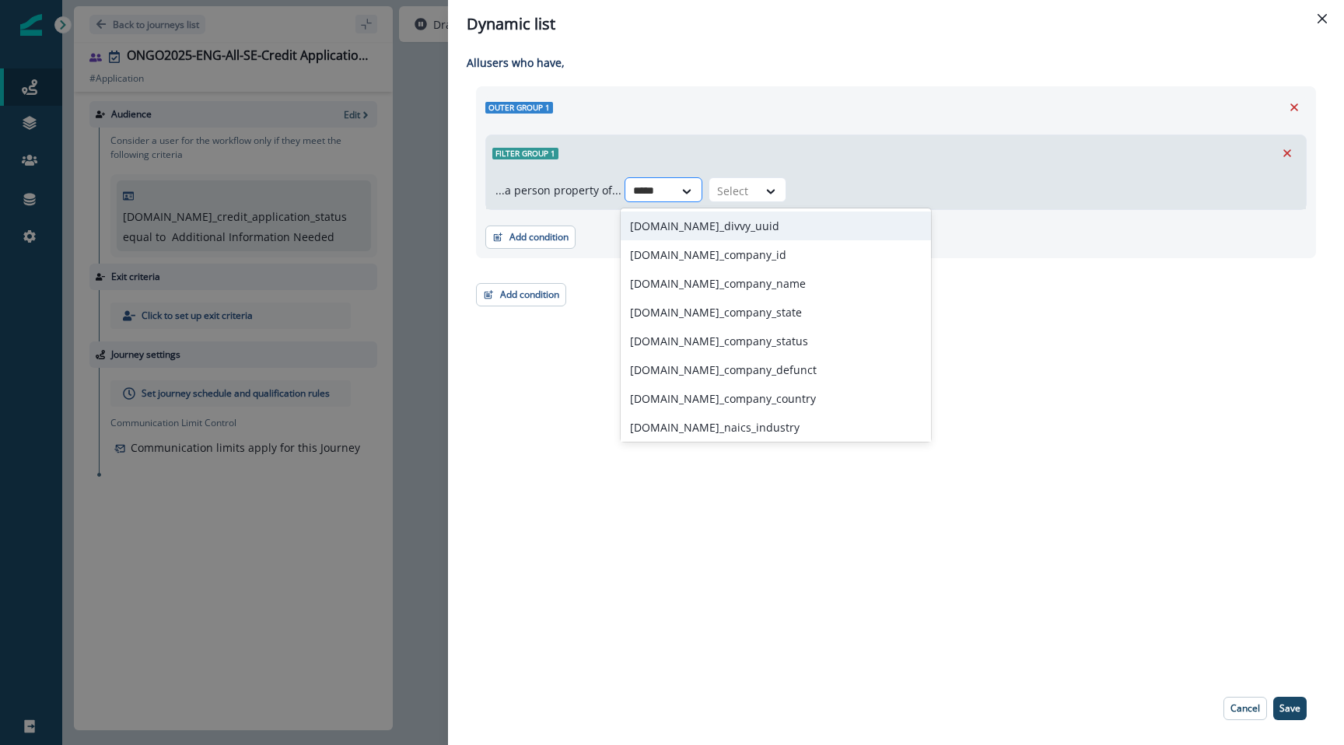
type input "******"
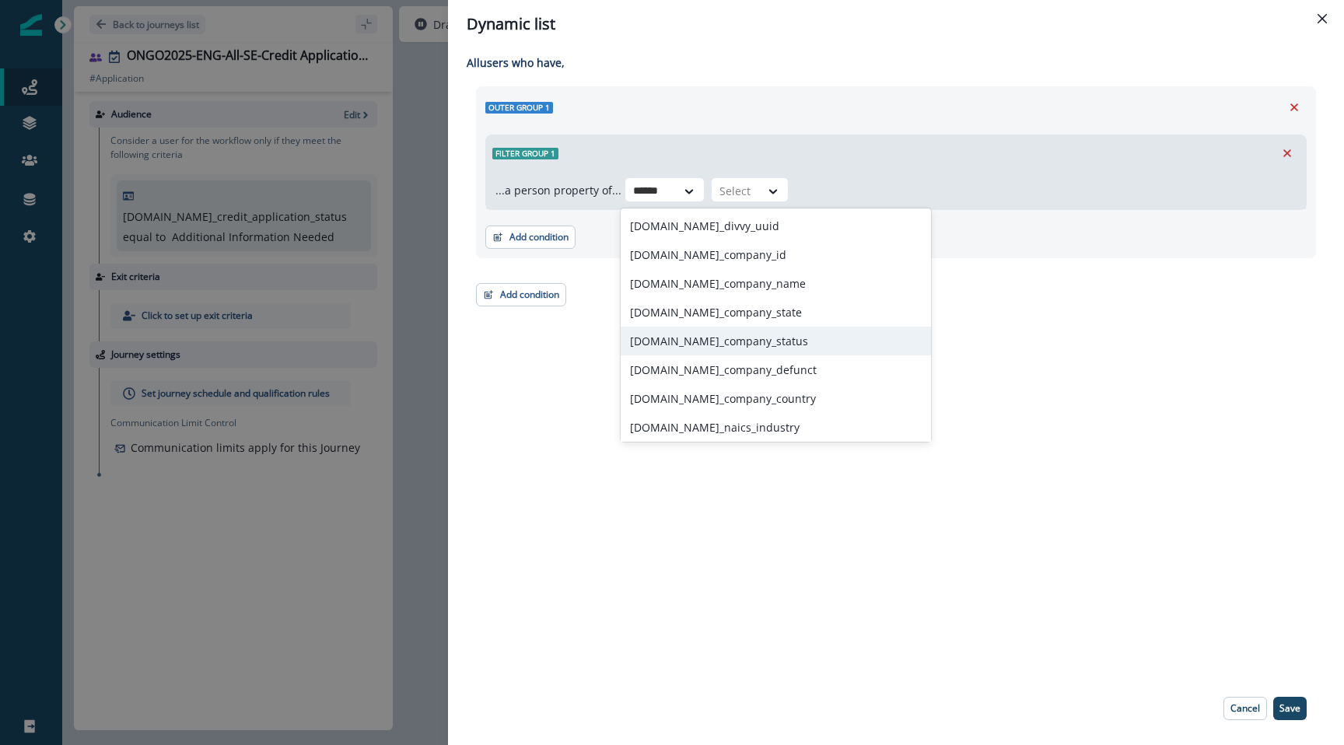
click at [714, 334] on div "[DOMAIN_NAME]_company_status" at bounding box center [776, 341] width 310 height 29
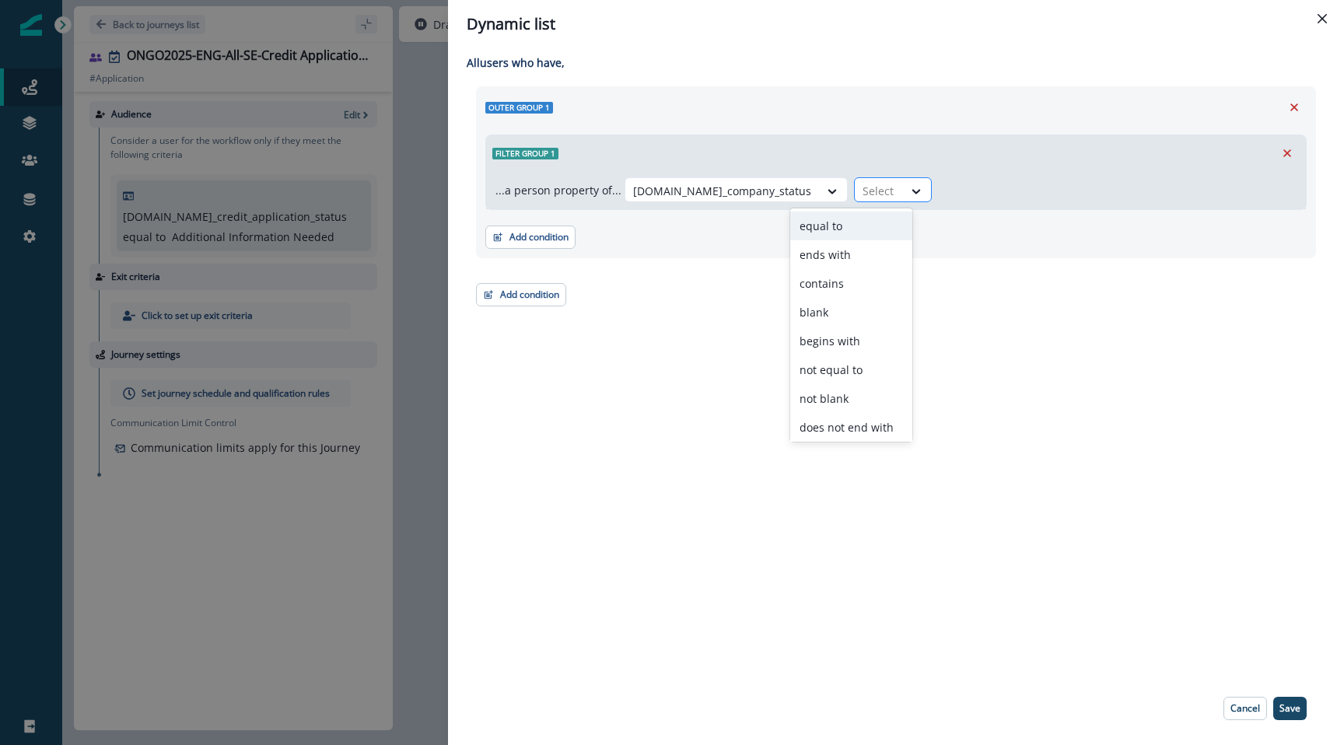
click at [855, 193] on div "Select" at bounding box center [879, 191] width 48 height 26
click at [849, 229] on div "equal to" at bounding box center [851, 226] width 122 height 29
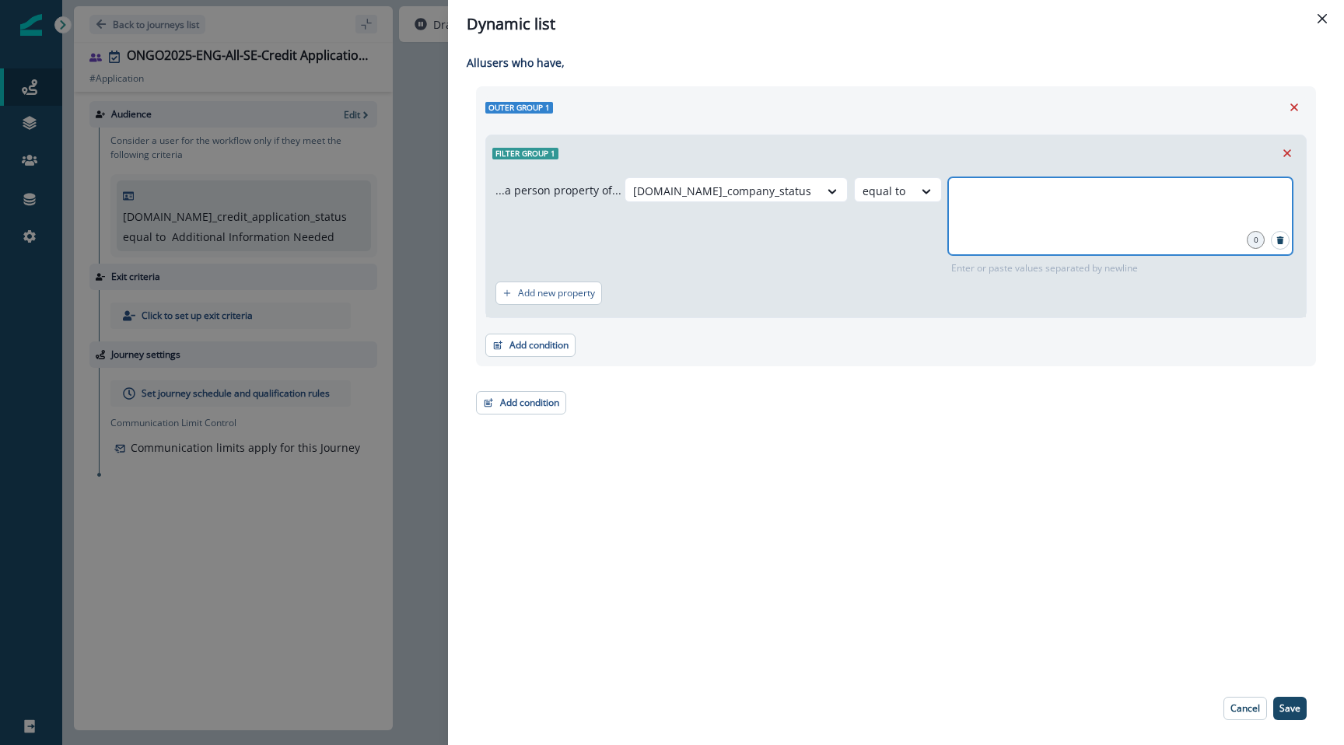
click at [968, 194] on input "text" at bounding box center [1120, 196] width 340 height 31
type input "*"
type input "***"
click at [1239, 706] on p "Cancel" at bounding box center [1245, 708] width 30 height 11
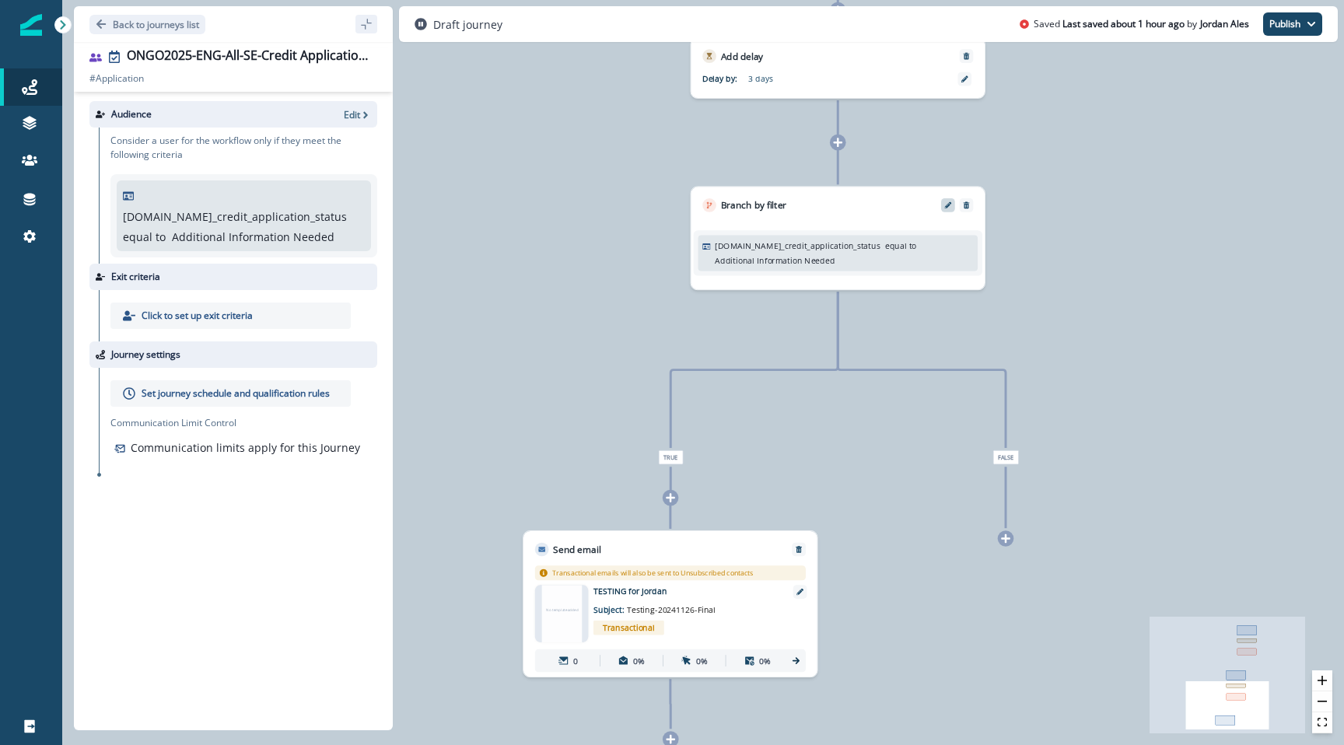
click at [946, 201] on div at bounding box center [948, 205] width 14 height 14
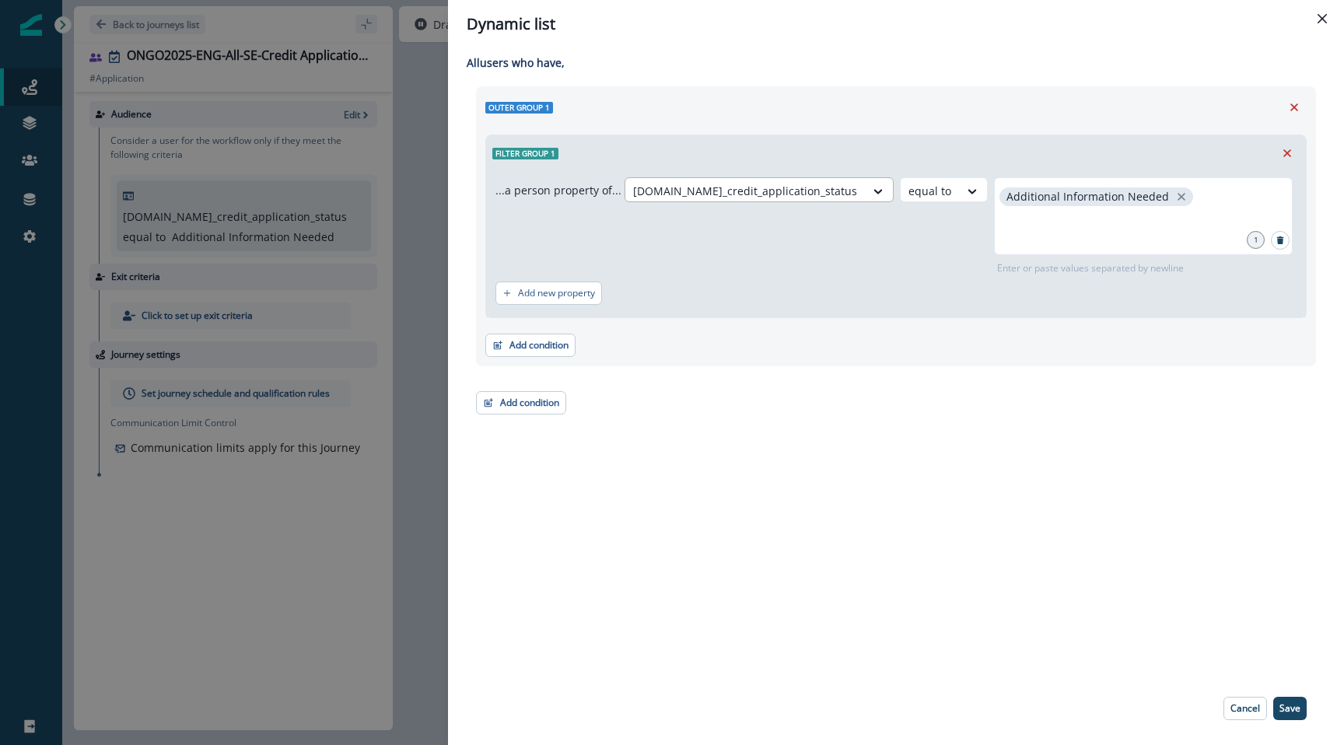
click at [779, 195] on div at bounding box center [745, 190] width 224 height 19
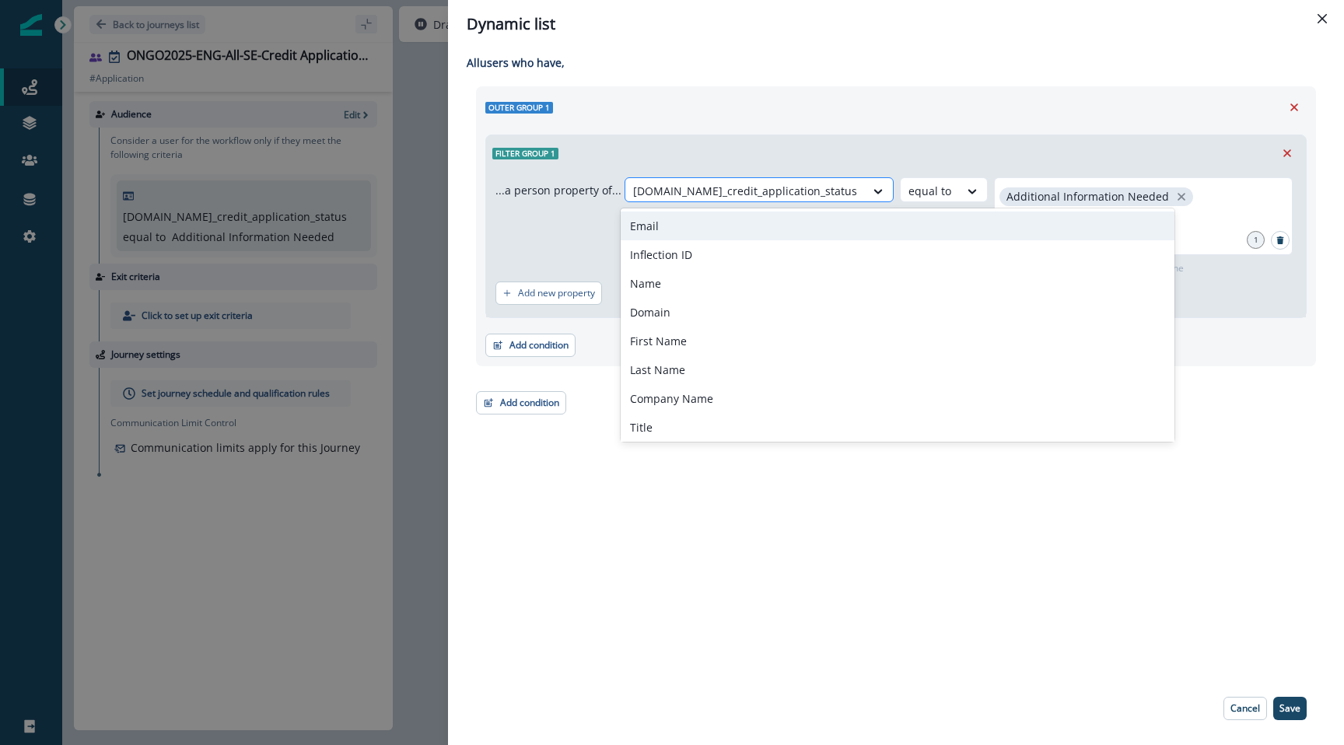
click at [788, 194] on div at bounding box center [745, 190] width 224 height 19
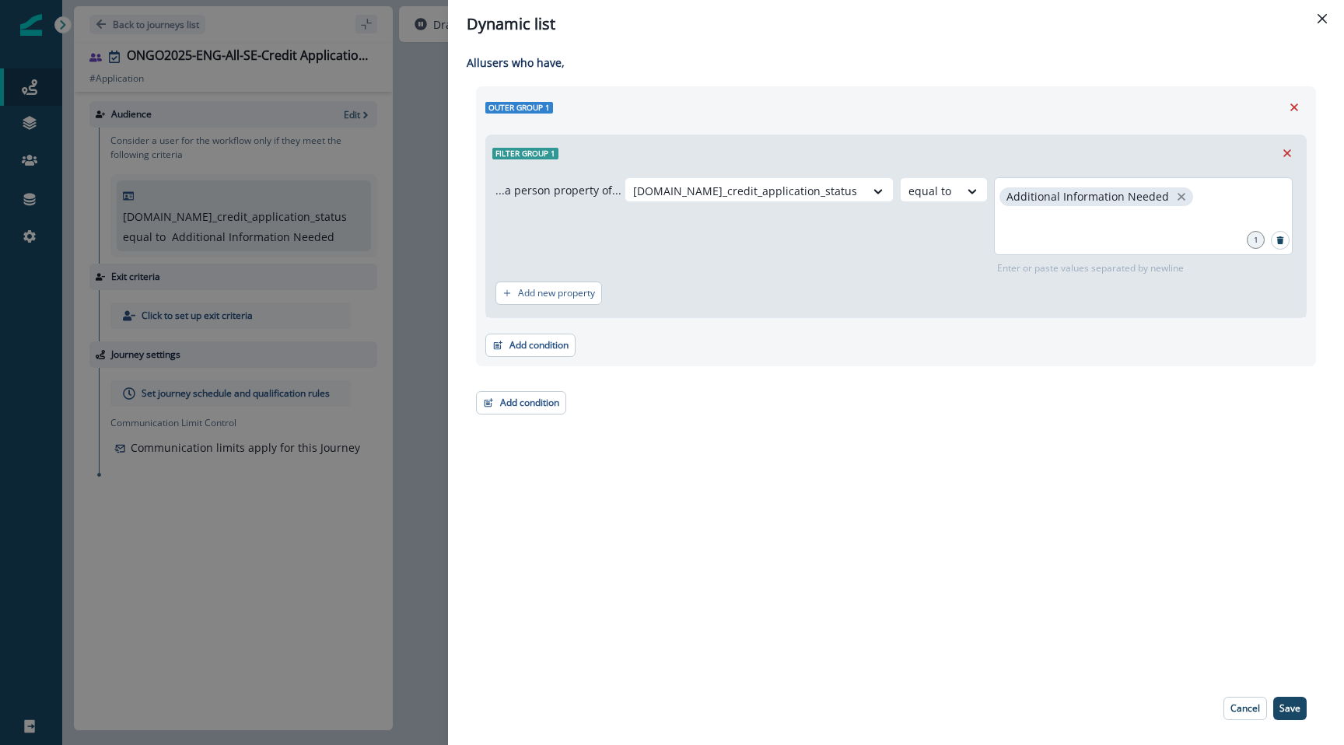
click at [1157, 192] on div "Additional Information Needed" at bounding box center [1143, 216] width 299 height 78
type input "********"
type input "******"
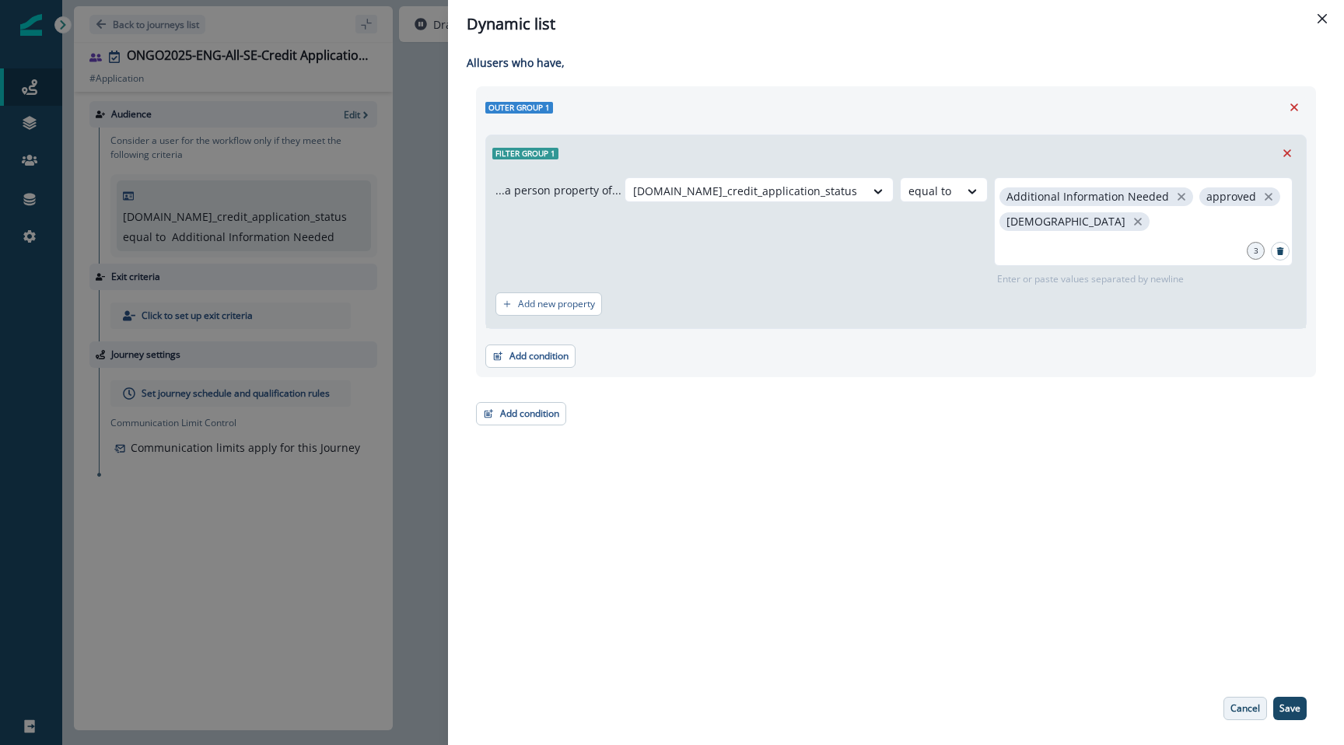
click at [1236, 703] on p "Cancel" at bounding box center [1245, 708] width 30 height 11
